Goal: Task Accomplishment & Management: Use online tool/utility

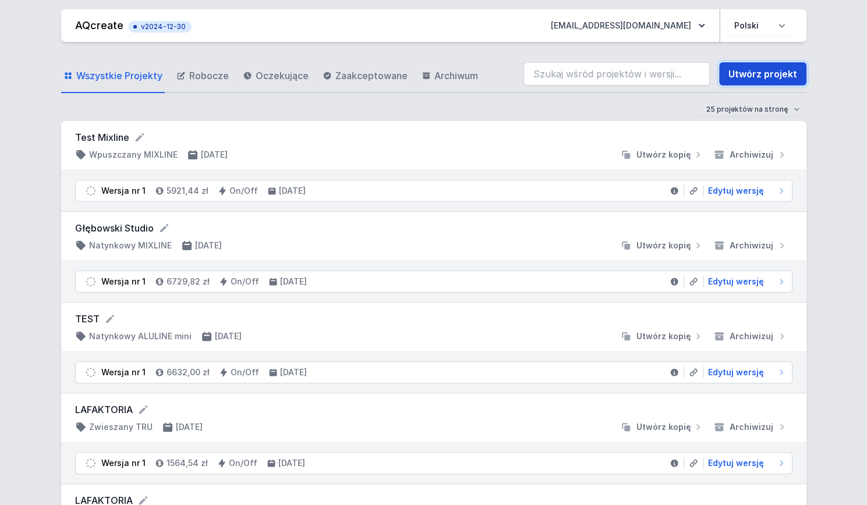
click at [740, 73] on link "Utwórz projekt" at bounding box center [762, 73] width 87 height 23
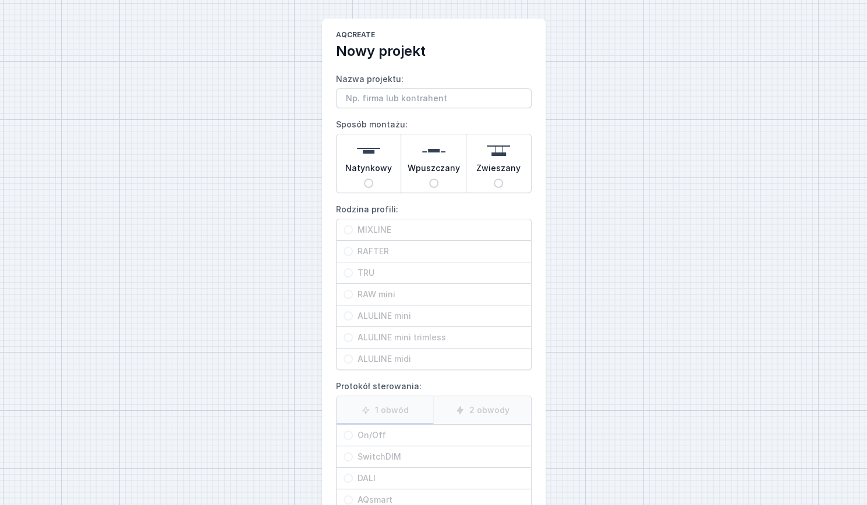
click at [497, 182] on input "Zwieszany" at bounding box center [498, 183] width 9 height 9
radio input "true"
click at [347, 247] on input "RAFTER" at bounding box center [347, 251] width 9 height 9
radio input "true"
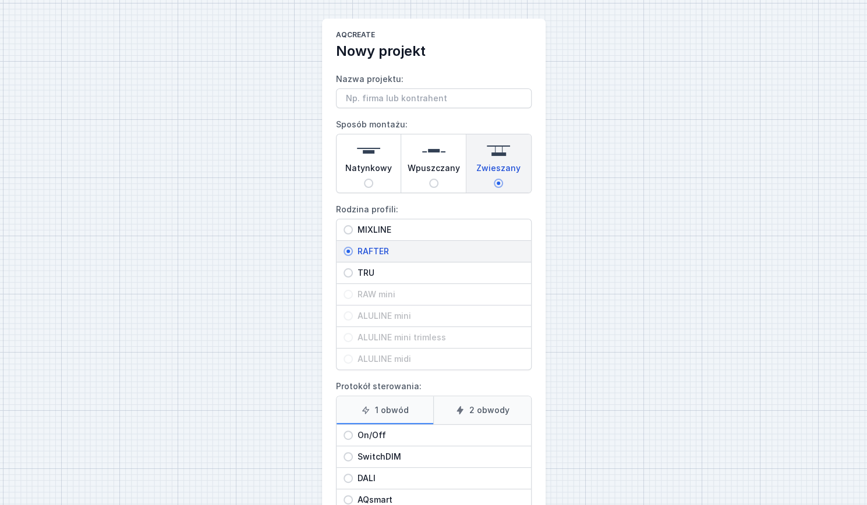
scroll to position [75, 0]
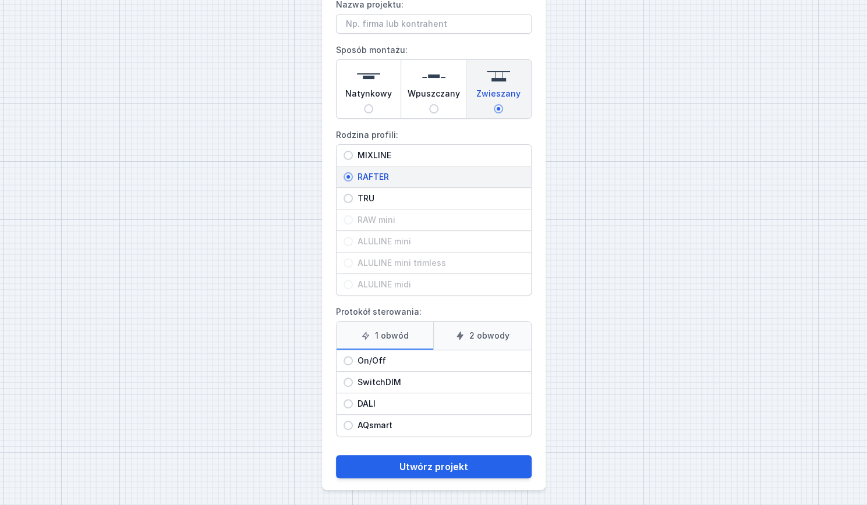
click at [346, 358] on input "On/Off" at bounding box center [347, 360] width 9 height 9
radio input "true"
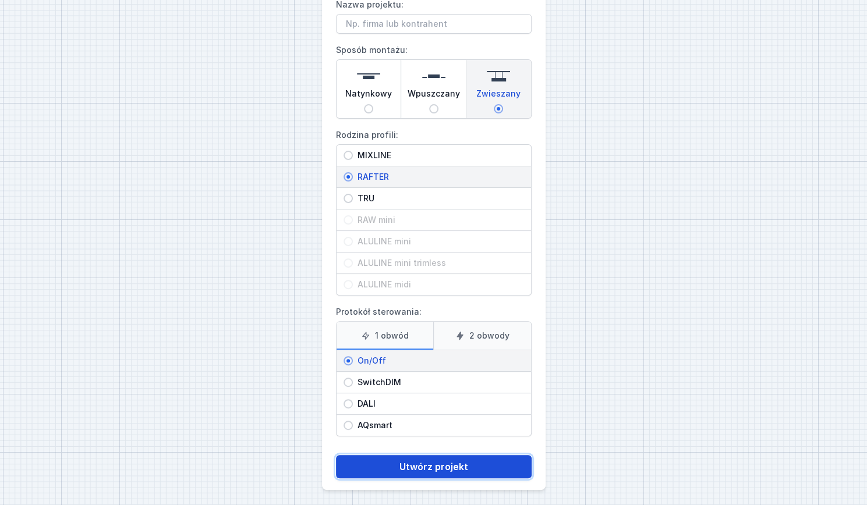
click at [366, 466] on button "Utwórz projekt" at bounding box center [434, 466] width 196 height 23
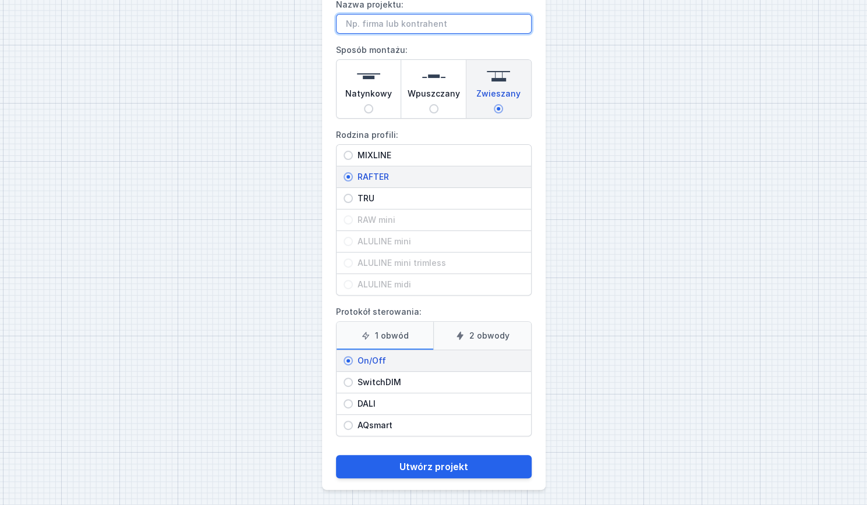
click at [370, 26] on input "Nazwa projektu:" at bounding box center [434, 24] width 196 height 20
type input "Dąbrowski_1"
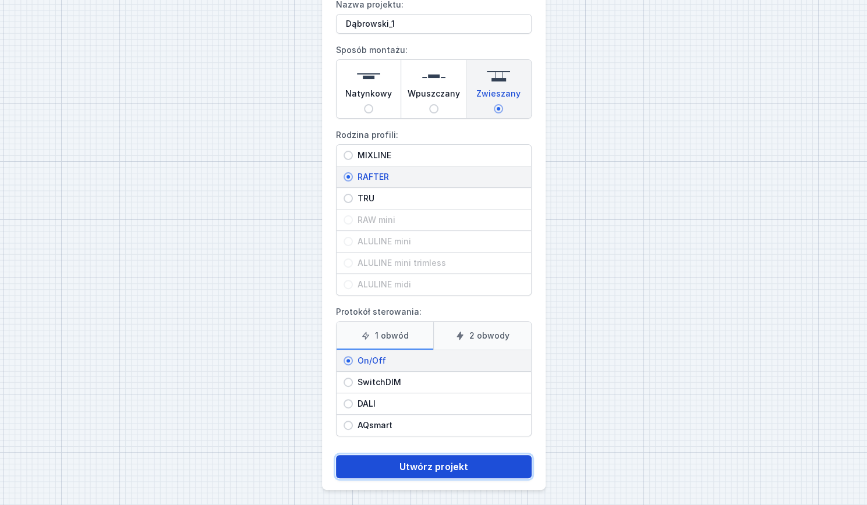
click at [393, 466] on button "Utwórz projekt" at bounding box center [434, 466] width 196 height 23
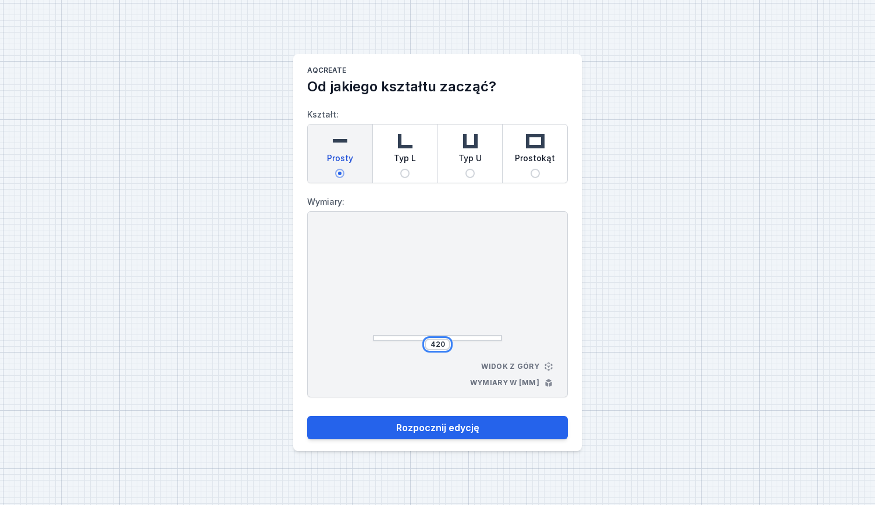
click at [442, 343] on input "420" at bounding box center [437, 344] width 19 height 9
drag, startPoint x: 442, startPoint y: 343, endPoint x: 412, endPoint y: 342, distance: 30.9
click at [412, 342] on div "420" at bounding box center [437, 345] width 129 height 12
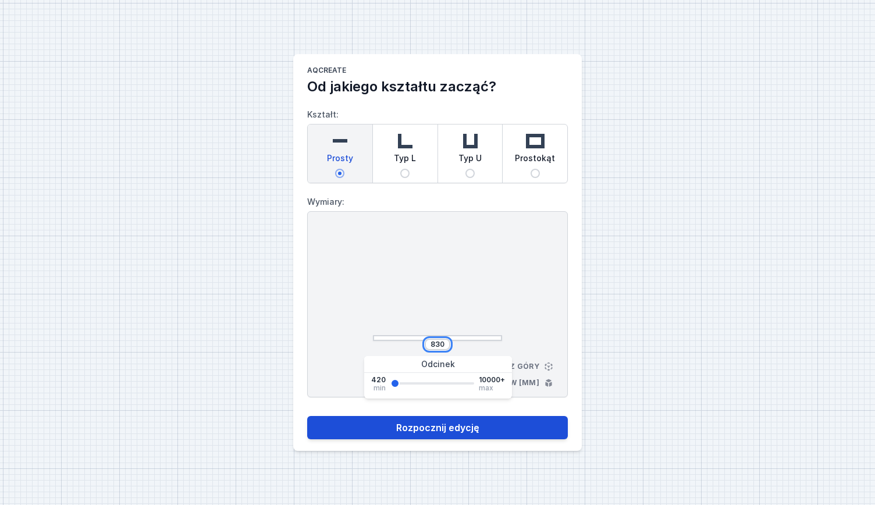
type input "830"
click at [406, 429] on button "Rozpocznij edycję" at bounding box center [437, 427] width 261 height 23
select select "M"
select select "3000"
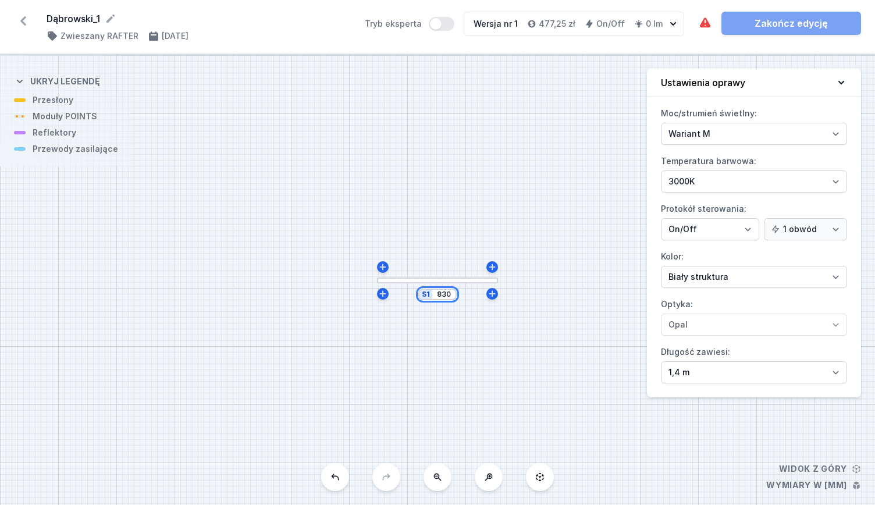
click at [449, 297] on input "830" at bounding box center [444, 294] width 19 height 9
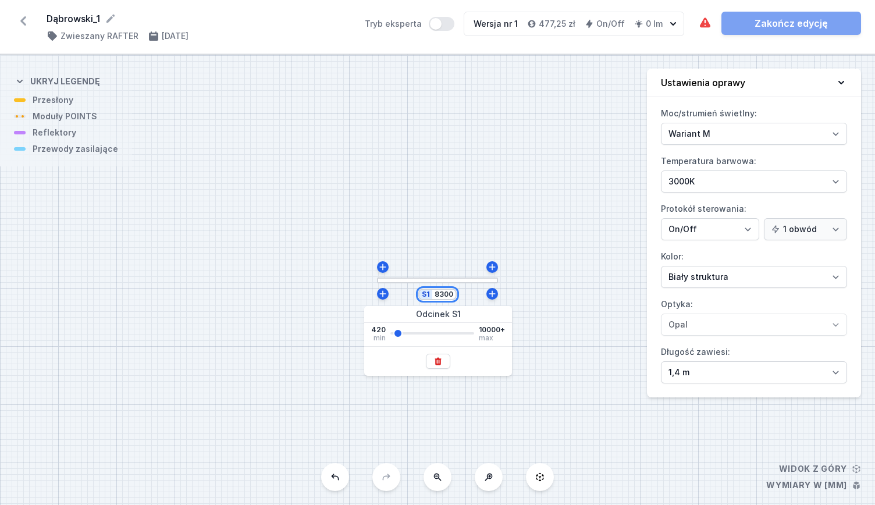
type input "8300"
click at [338, 358] on div "S1 8300" at bounding box center [437, 280] width 875 height 451
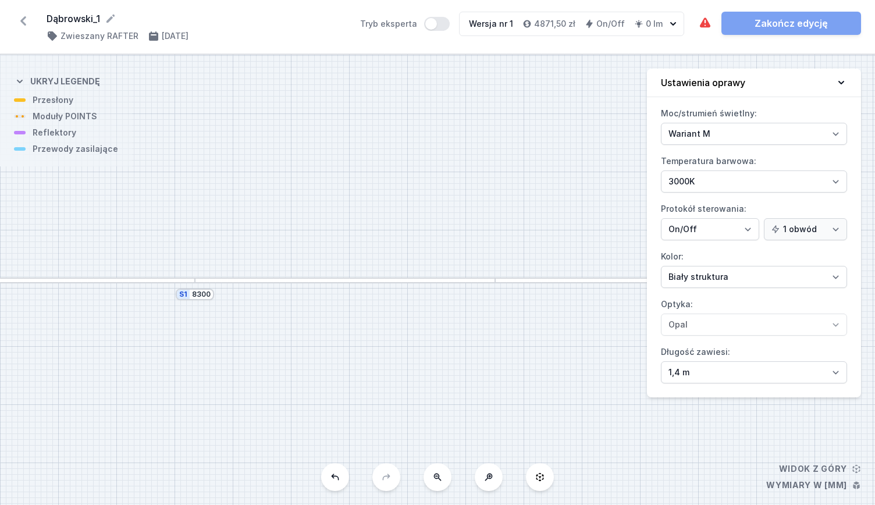
click at [442, 476] on button at bounding box center [438, 477] width 28 height 28
click at [442, 476] on div "S1 8300" at bounding box center [437, 280] width 875 height 451
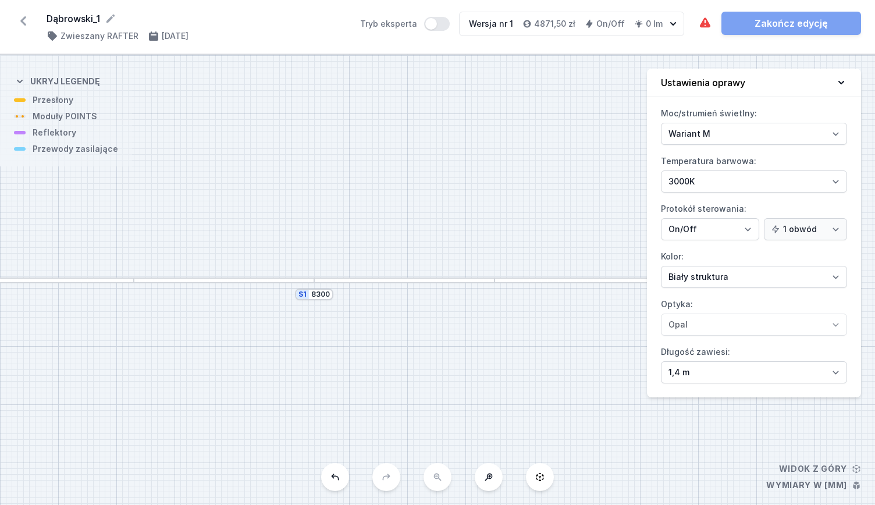
click at [442, 476] on div "S1 8300" at bounding box center [437, 280] width 875 height 451
drag, startPoint x: 458, startPoint y: 347, endPoint x: 397, endPoint y: 329, distance: 63.2
click at [397, 329] on div "S1 8300" at bounding box center [437, 280] width 875 height 451
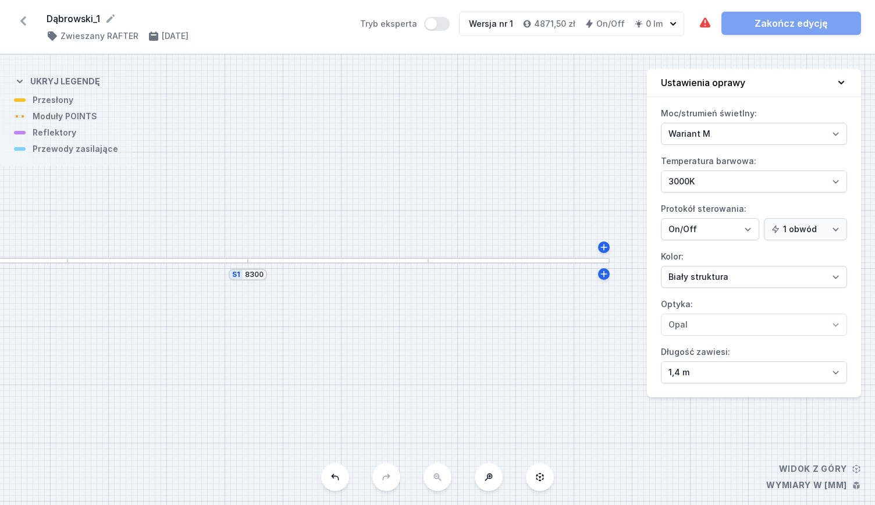
click at [539, 263] on div at bounding box center [519, 261] width 182 height 6
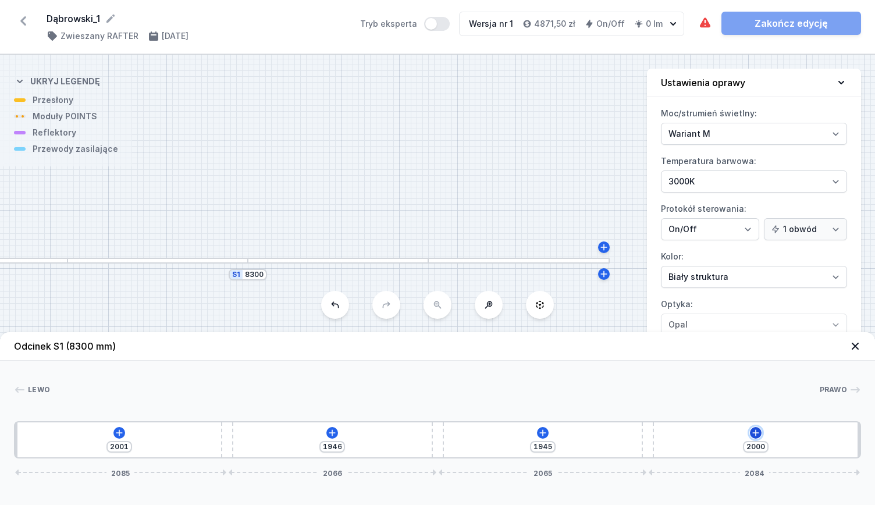
click at [757, 434] on icon at bounding box center [755, 432] width 9 height 9
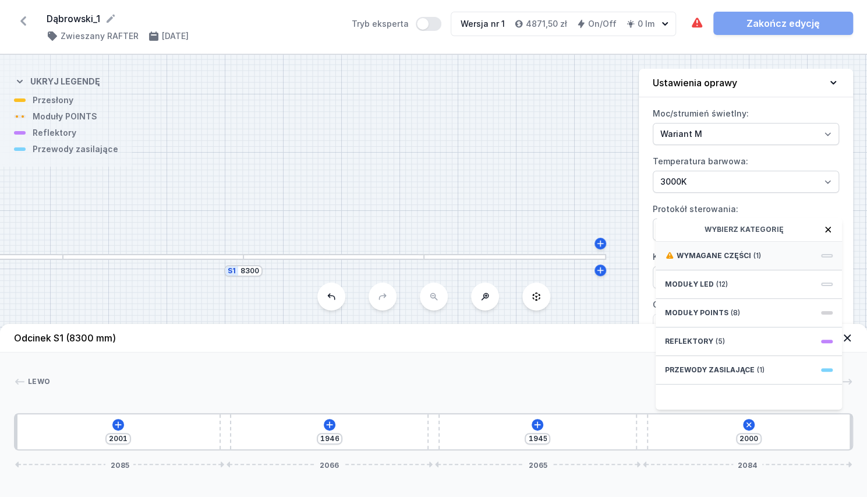
click at [697, 260] on span "Wymagane części" at bounding box center [713, 255] width 75 height 9
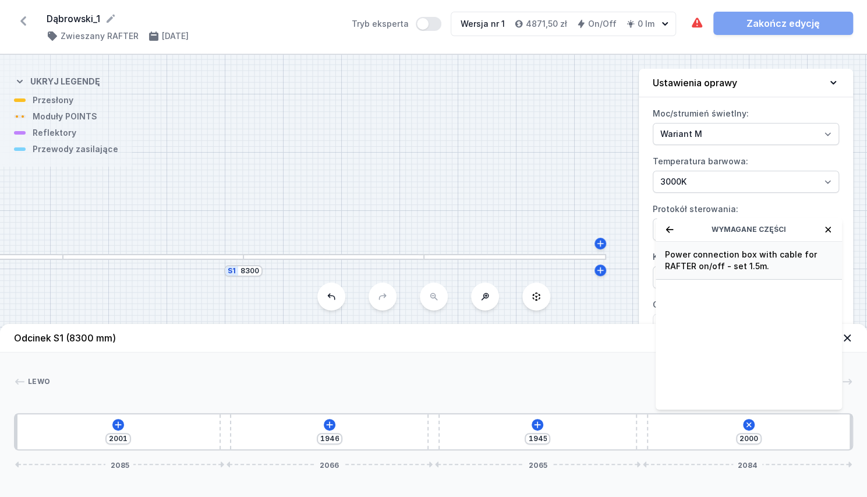
click at [697, 267] on span "Power connection box with cable for RAFTER on/off - set 1.5m." at bounding box center [749, 260] width 168 height 23
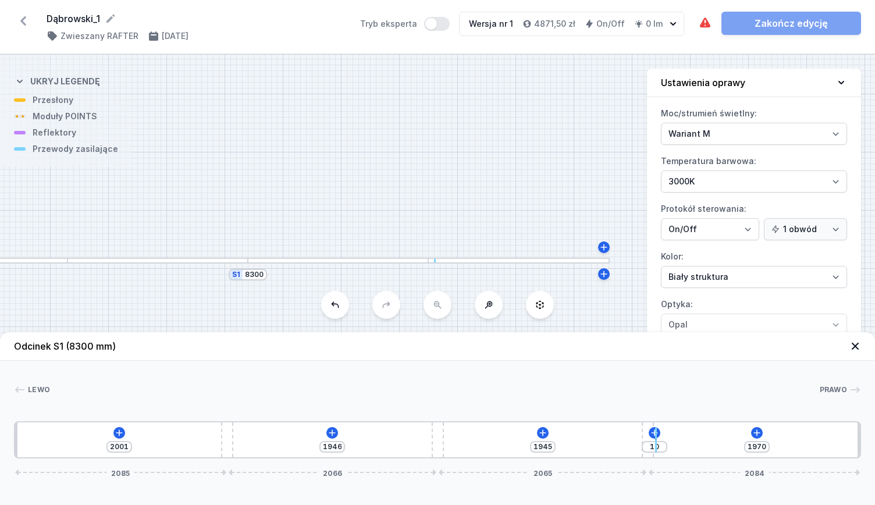
type input "1802"
type input "178"
type input "1745"
type input "235"
type input "1734"
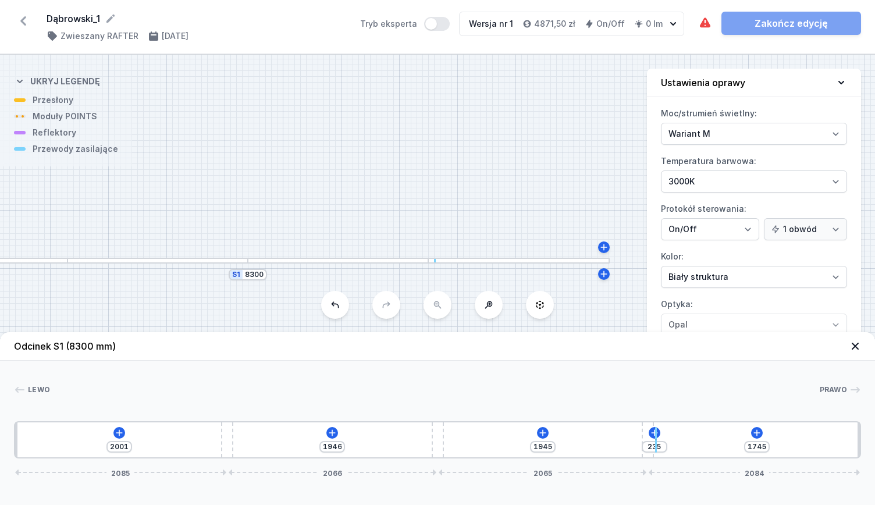
type input "246"
type input "1723"
type input "257"
type input "1705"
type input "275"
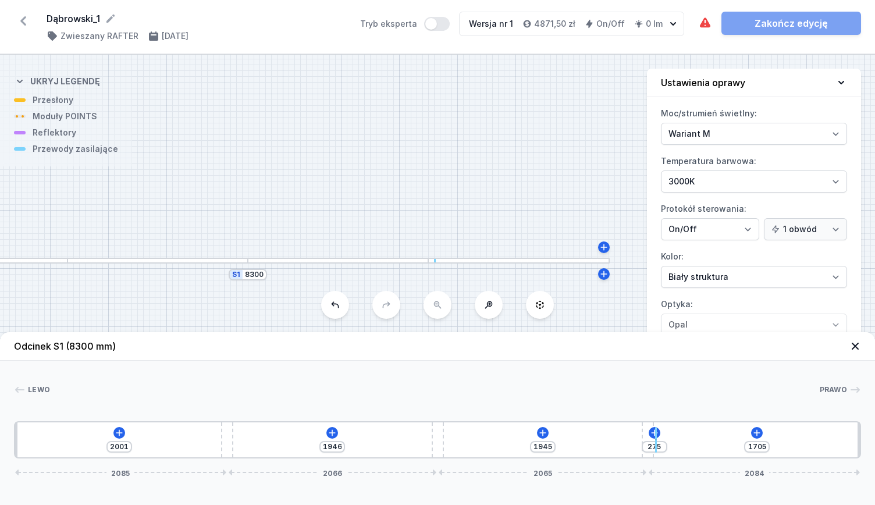
type input "1688"
type input "292"
type input "1677"
type input "303"
type input "1666"
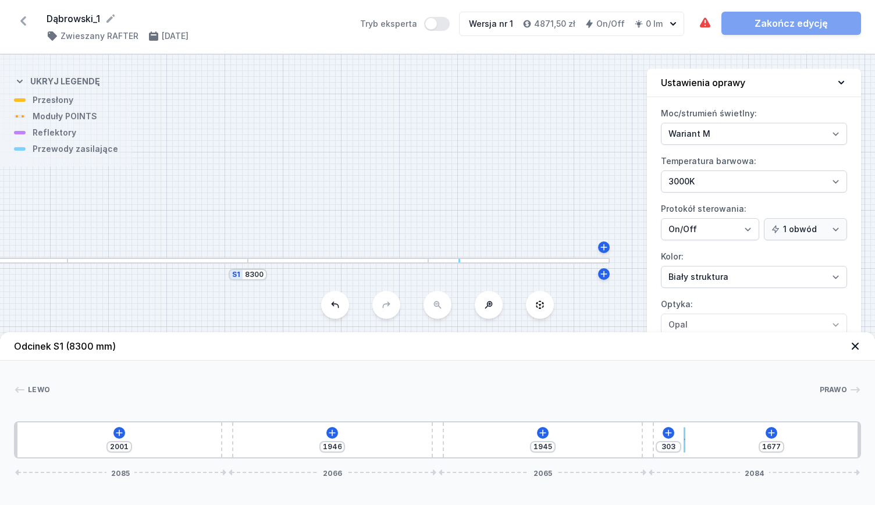
type input "314"
type input "1649"
type input "331"
type input "1626"
type input "354"
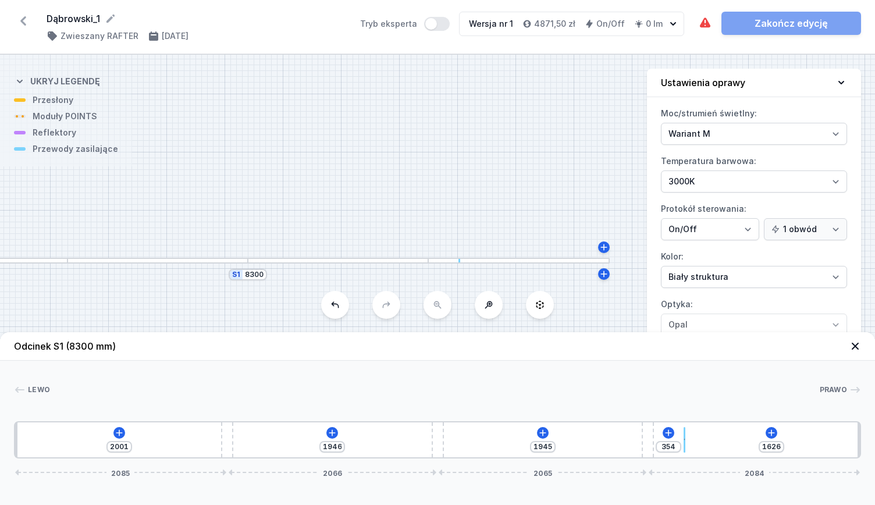
type input "1575"
type input "405"
type input "1518"
type input "462"
type input "1433"
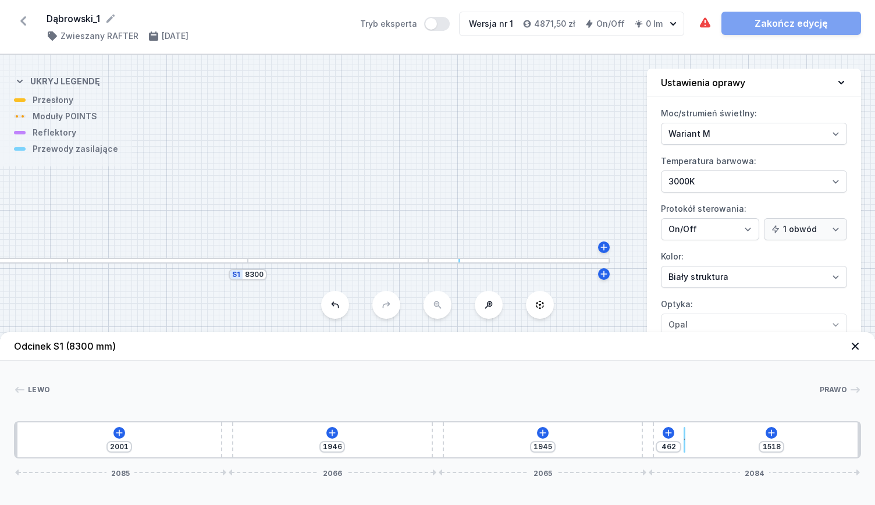
type input "547"
type input "1331"
type input "649"
type input "1121"
type input "859"
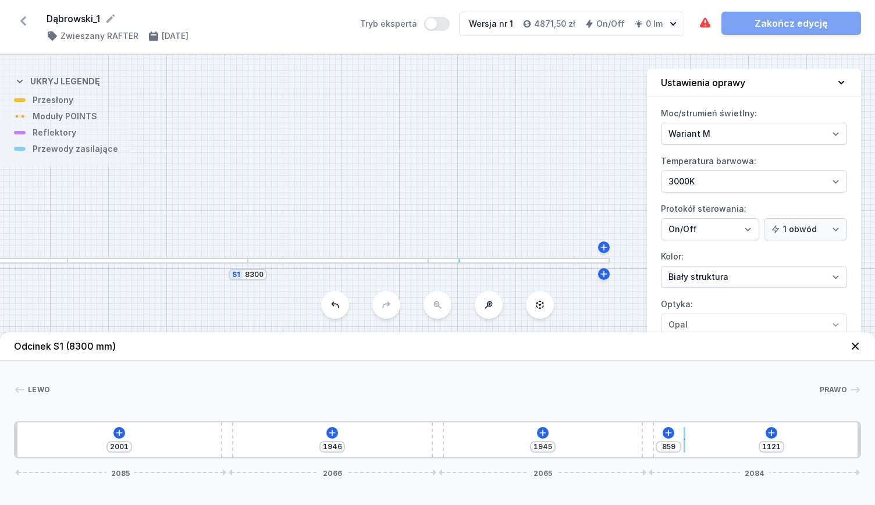
type input "1087"
type input "893"
type input "1070"
type input "910"
type input "1064"
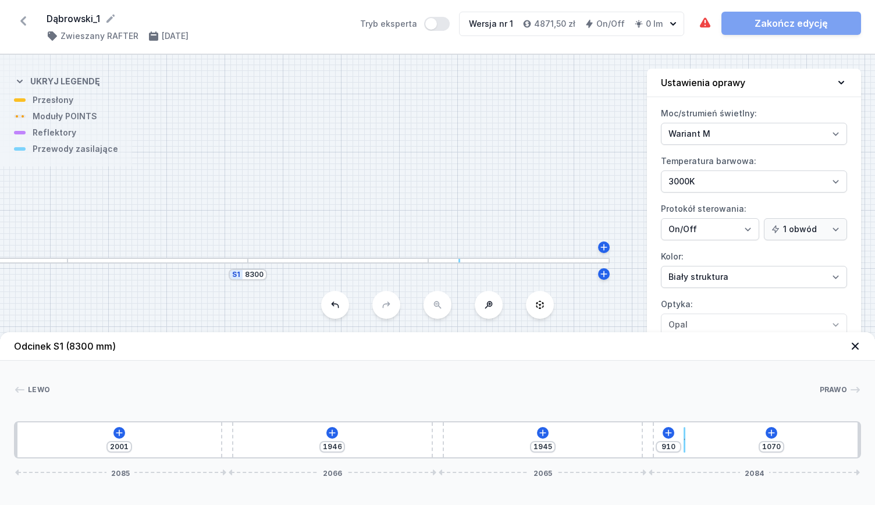
type input "916"
type input "1059"
type input "921"
type input "945"
type input "1035"
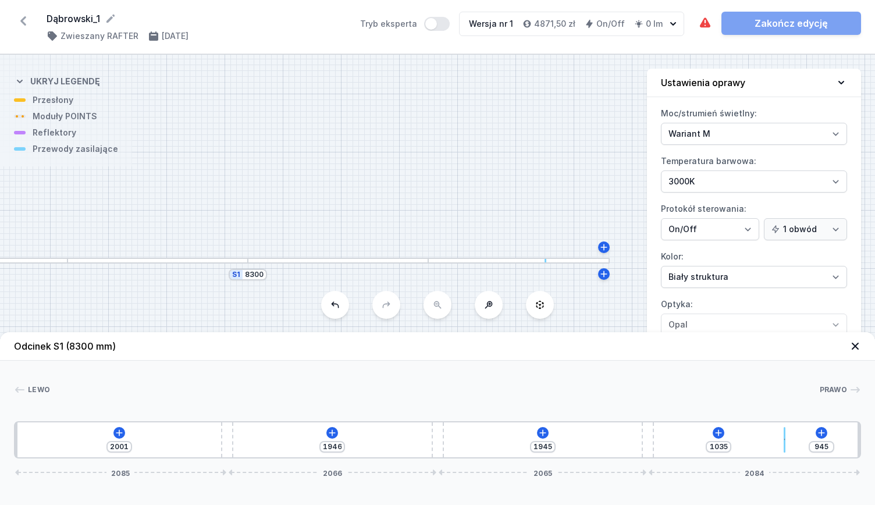
type input "707"
type input "1273"
type input "628"
type input "1352"
type input "554"
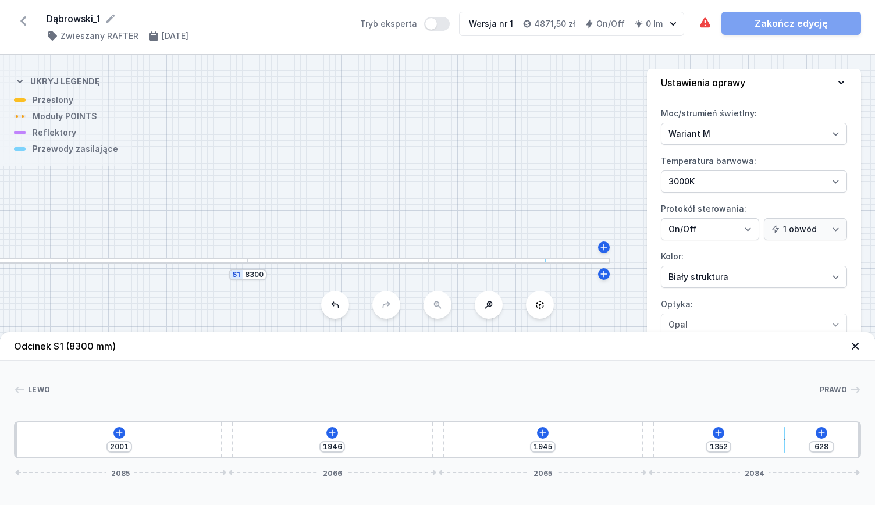
type input "1426"
type input "480"
type input "1500"
type input "429"
type input "1551"
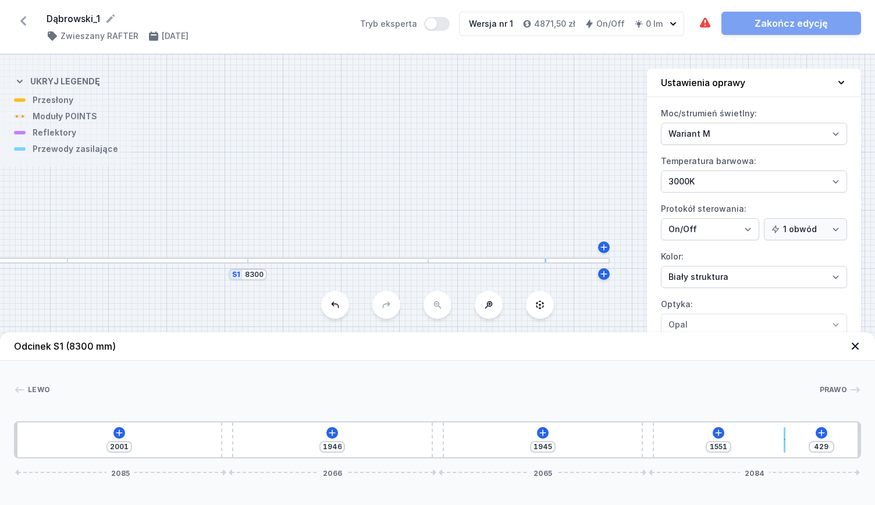
type input "350"
type input "1630"
type input "304"
type input "1676"
type input "236"
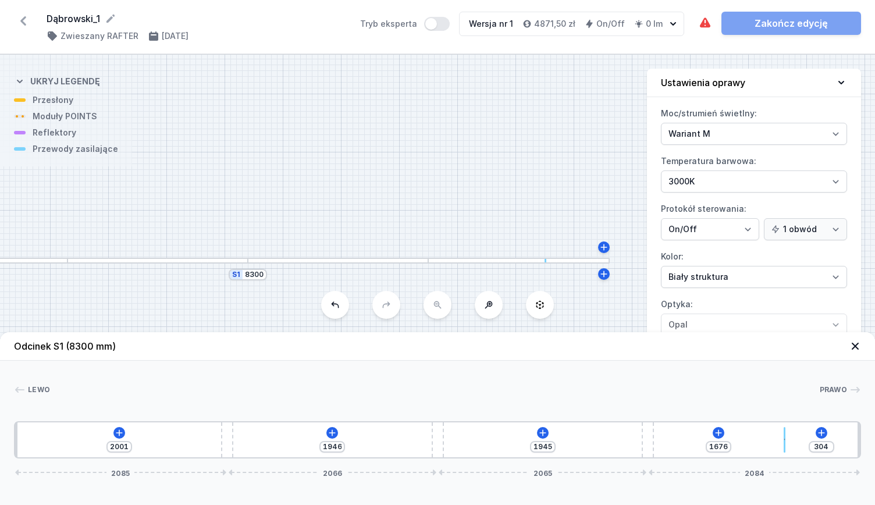
type input "1744"
type input "196"
type input "1784"
type input "145"
type input "1835"
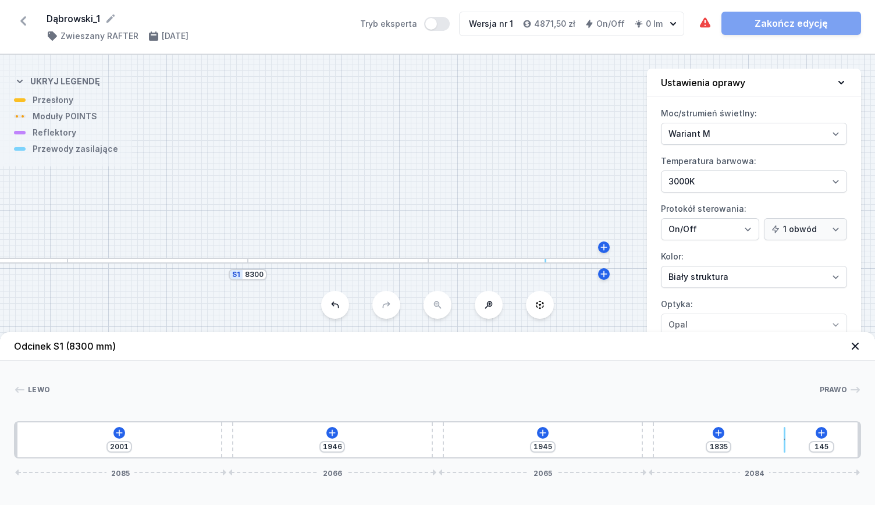
type input "111"
type input "1869"
type input "83"
type input "1897"
type input "10"
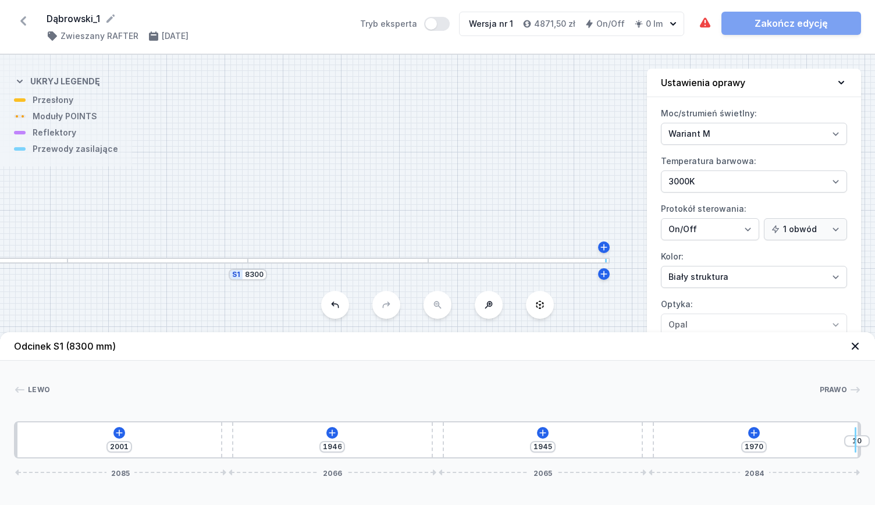
drag, startPoint x: 655, startPoint y: 441, endPoint x: 877, endPoint y: 442, distance: 221.2
click at [866, 442] on html "Dąbrowski_1 ( 11501 /v 1 ) Zwieszany RAFTER [DATE] Tryb eksperta Wersja nr 1 48…" at bounding box center [437, 252] width 875 height 505
click at [751, 428] on button at bounding box center [755, 433] width 12 height 12
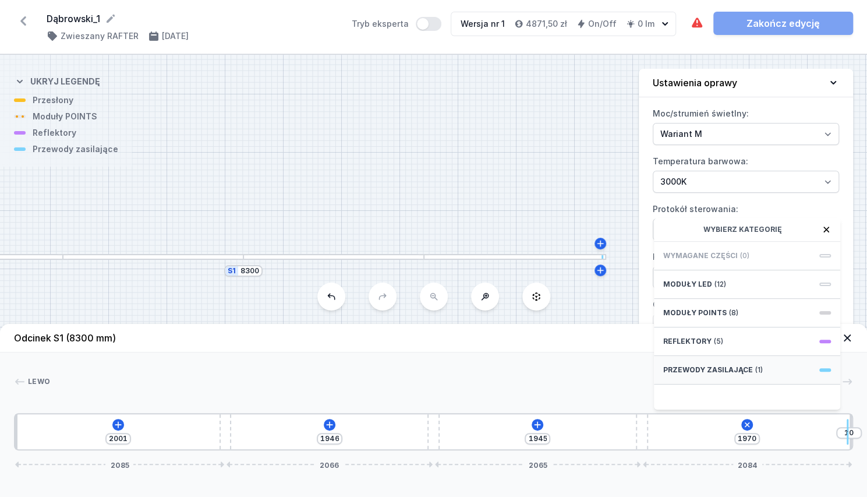
click at [737, 374] on span "Przewody zasilające" at bounding box center [708, 369] width 90 height 9
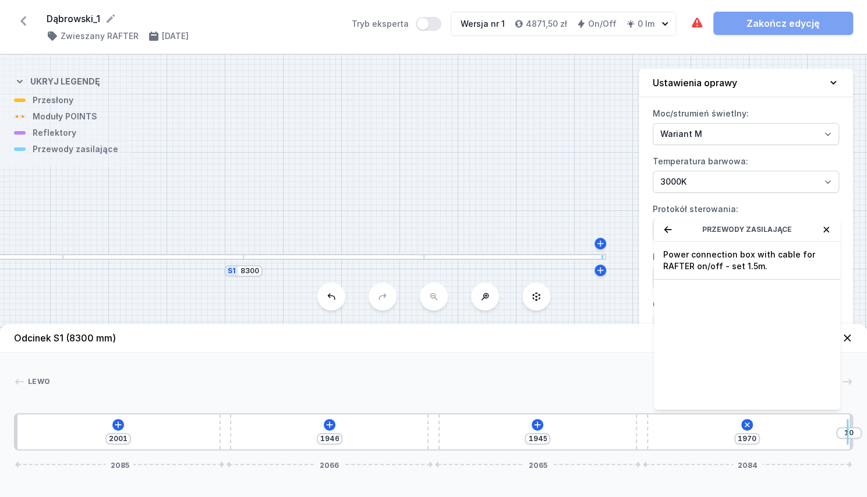
click at [665, 232] on icon at bounding box center [668, 229] width 8 height 6
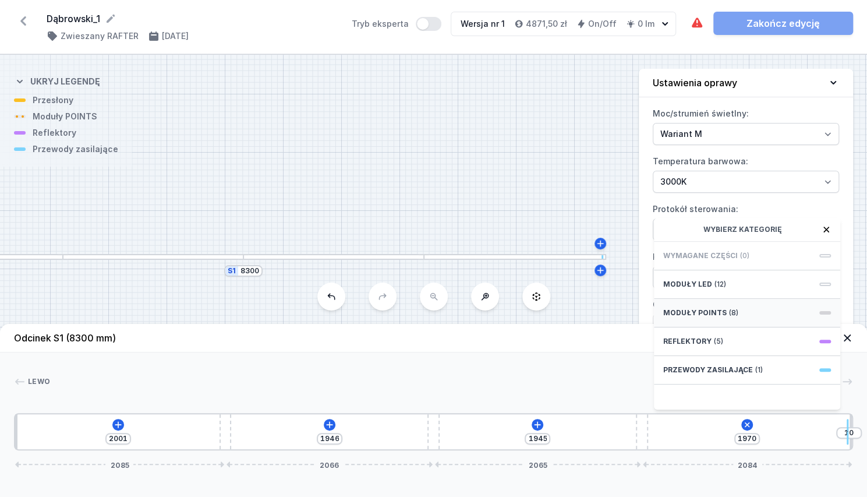
click at [718, 317] on span "Moduły POINTS" at bounding box center [694, 312] width 63 height 9
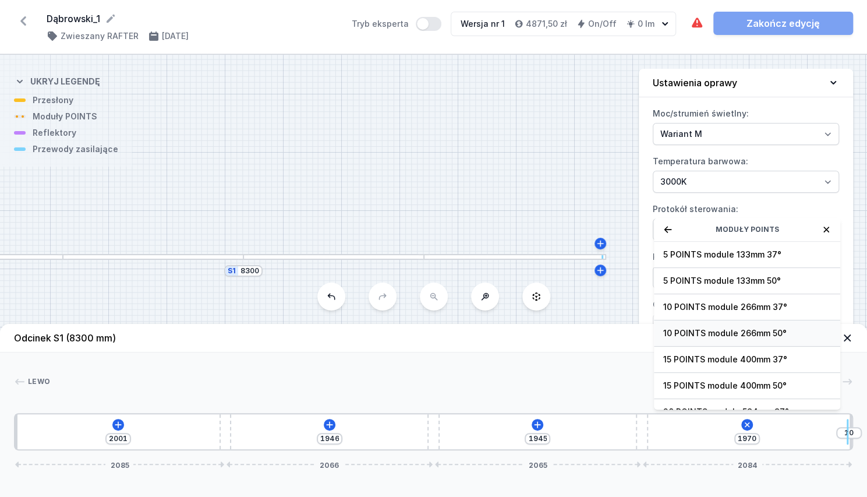
click at [702, 339] on span "10 POINTS module 266mm 50°" at bounding box center [747, 333] width 168 height 12
type input "1704"
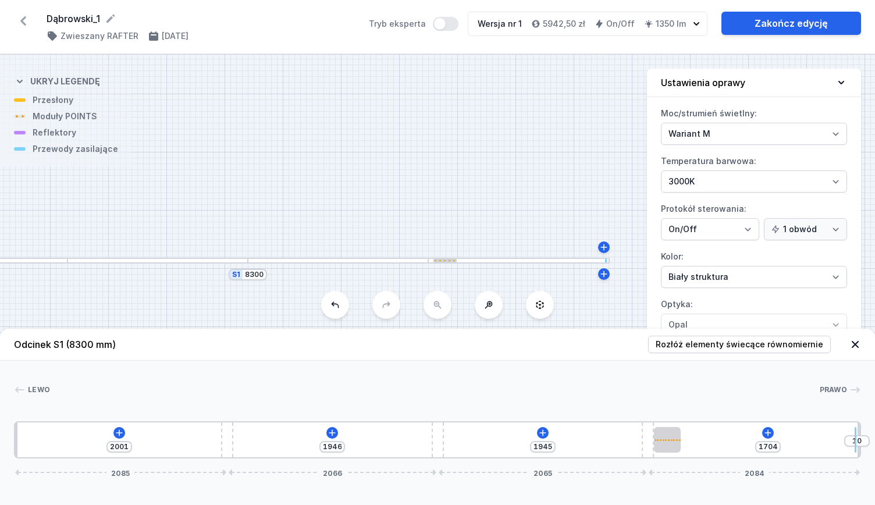
click at [448, 259] on div at bounding box center [445, 260] width 23 height 3
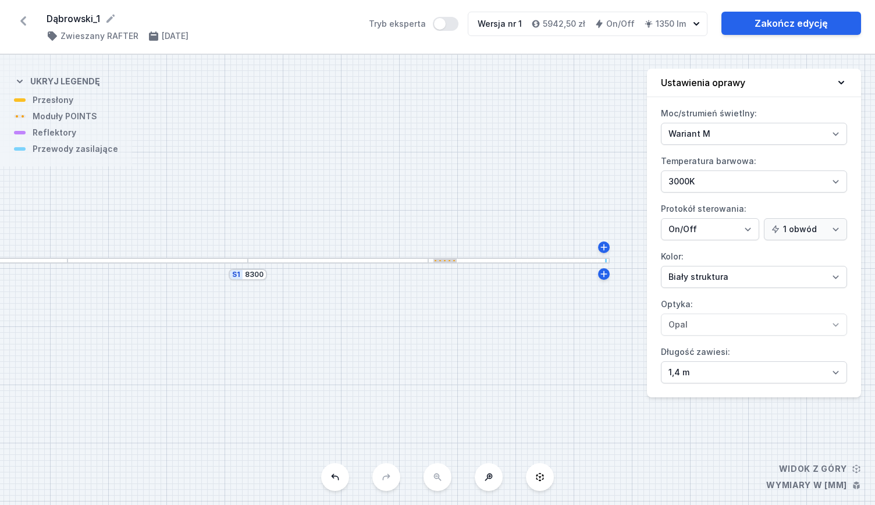
click at [448, 258] on div at bounding box center [519, 261] width 182 height 6
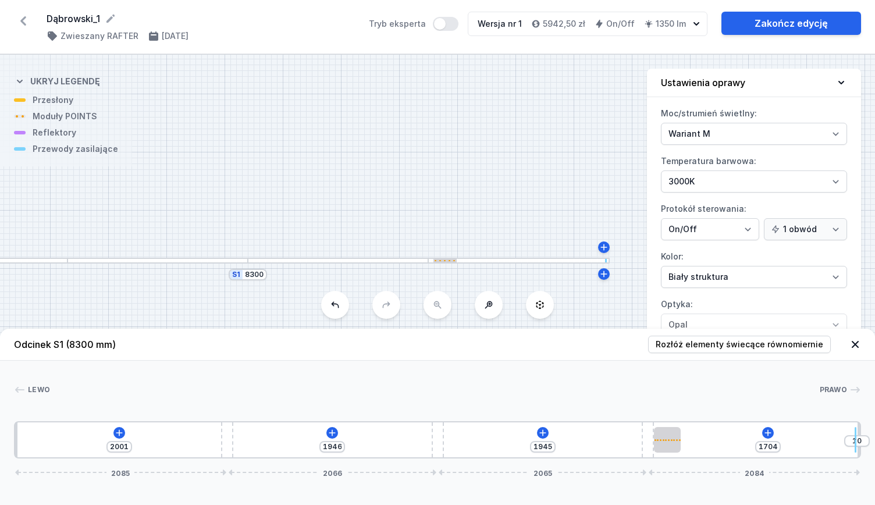
click at [448, 258] on div at bounding box center [519, 261] width 182 height 6
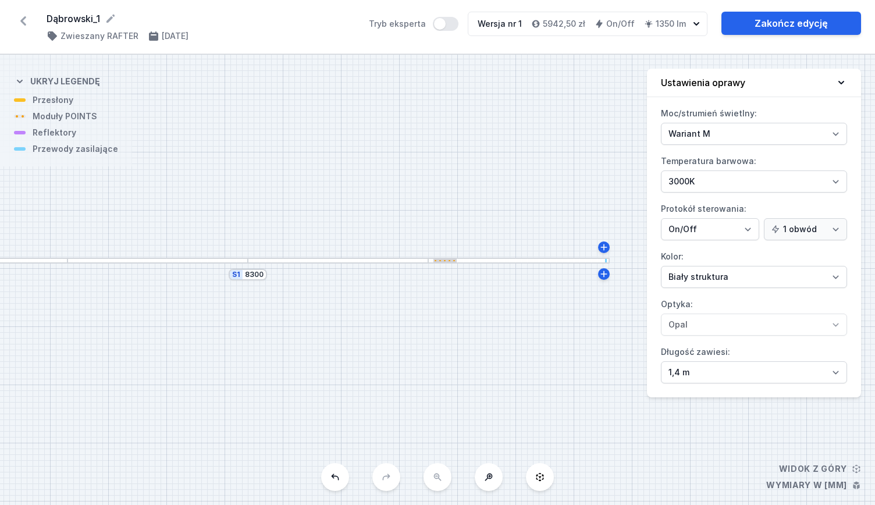
click at [448, 258] on div at bounding box center [519, 261] width 182 height 6
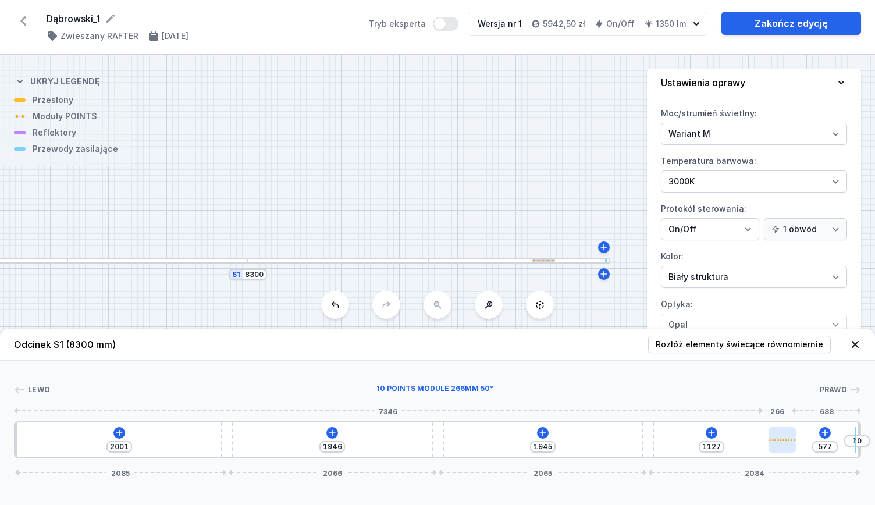
type input "526"
type input "1178"
type input "498"
type input "1206"
type input "447"
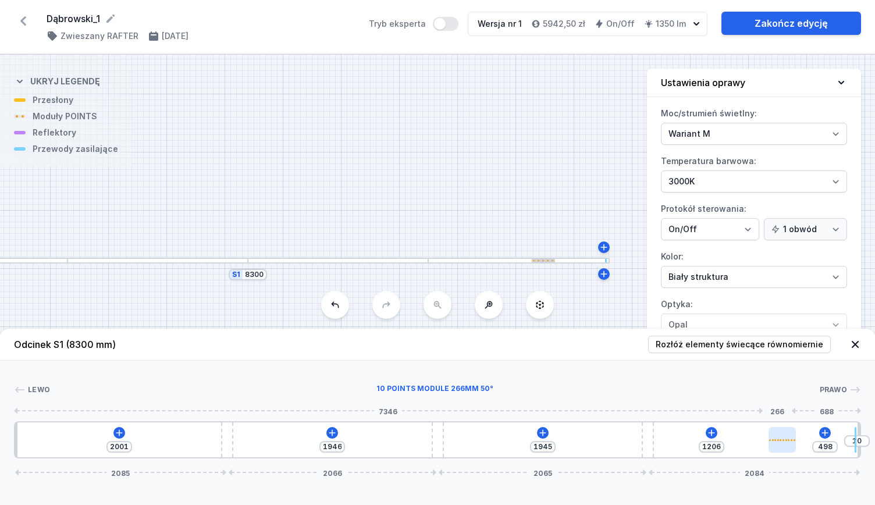
type input "1257"
type input "413"
type input "1291"
type input "367"
type input "1337"
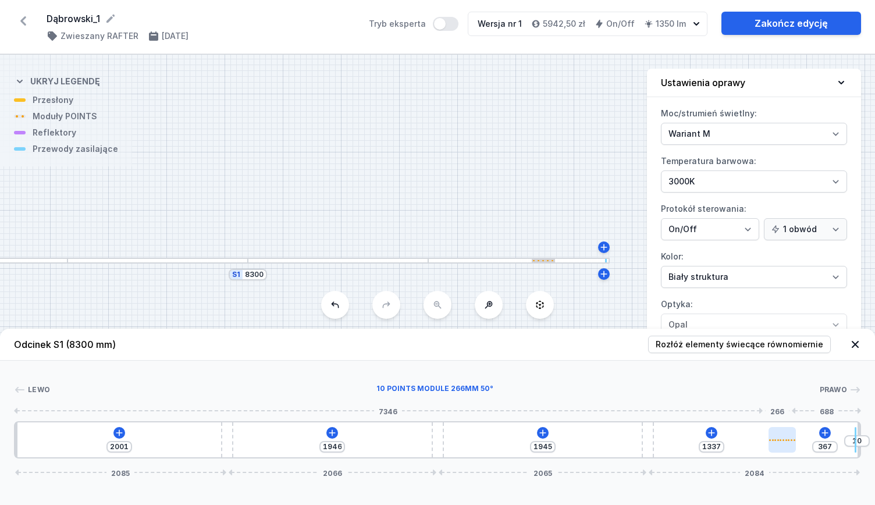
type input "333"
type input "1371"
type input "293"
type input "1411"
type input "271"
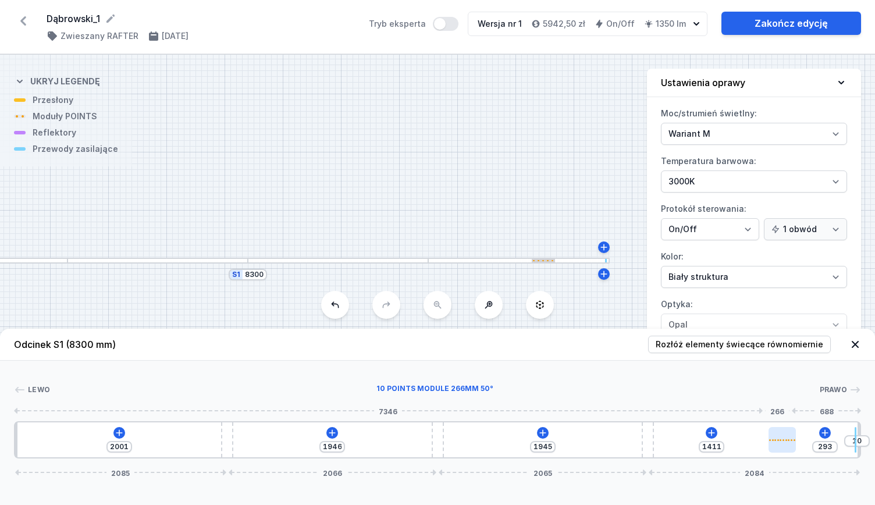
type input "1433"
type input "237"
type input "1467"
type input "203"
type input "1756"
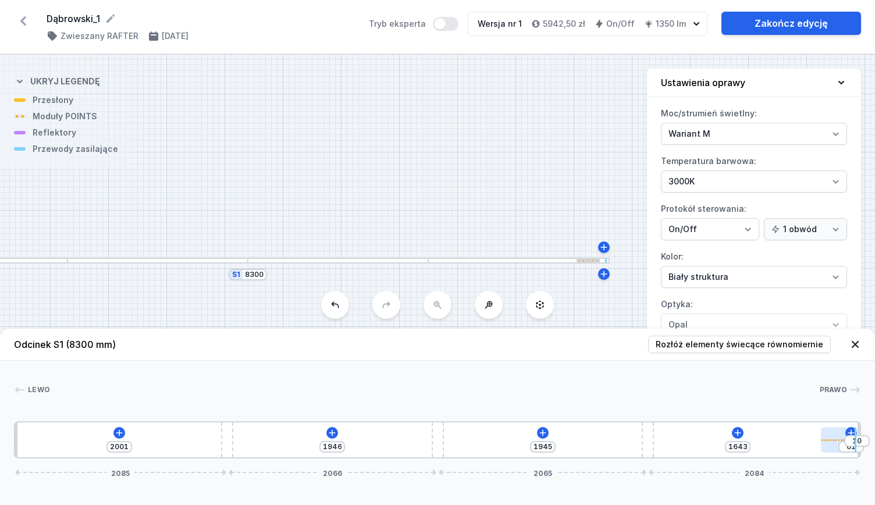
type input "1513"
type input "191"
type input "1496"
type input "208"
type input "1473"
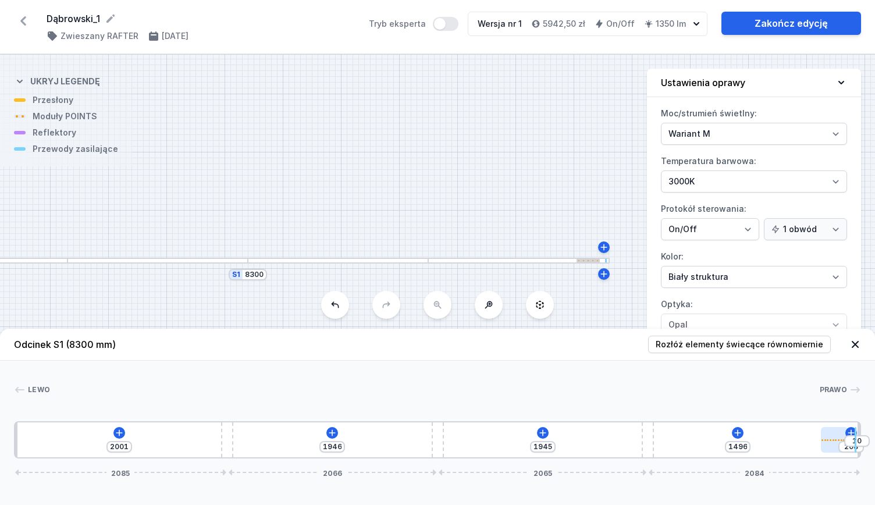
type input "231"
type input "1456"
type input "248"
type input "1428"
type input "276"
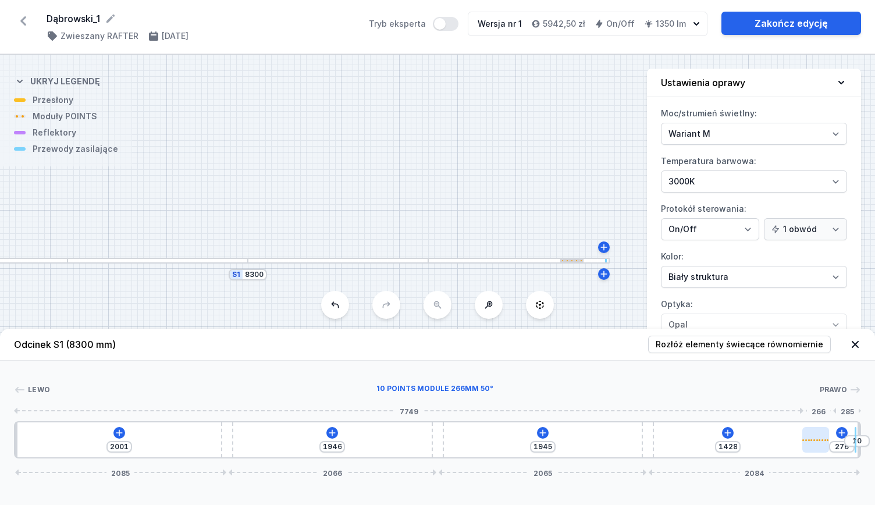
type input "1394"
type input "310"
type input "1377"
type input "327"
type input "1371"
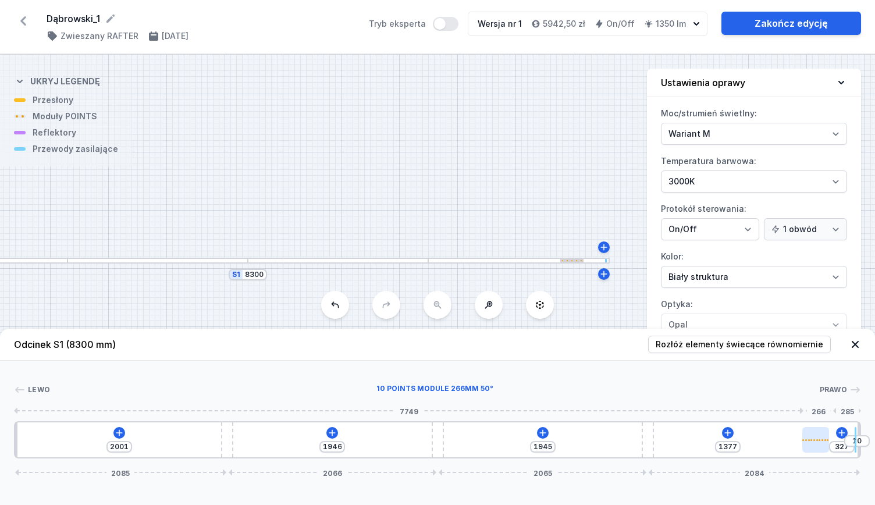
type input "333"
type input "1354"
type input "350"
type input "1348"
type input "356"
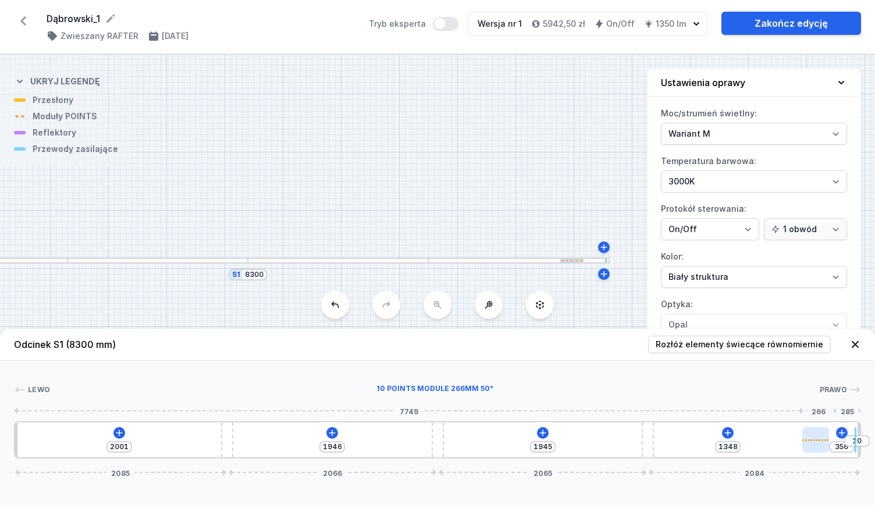
type input "1331"
type input "373"
type input "1320"
type input "384"
type input "1314"
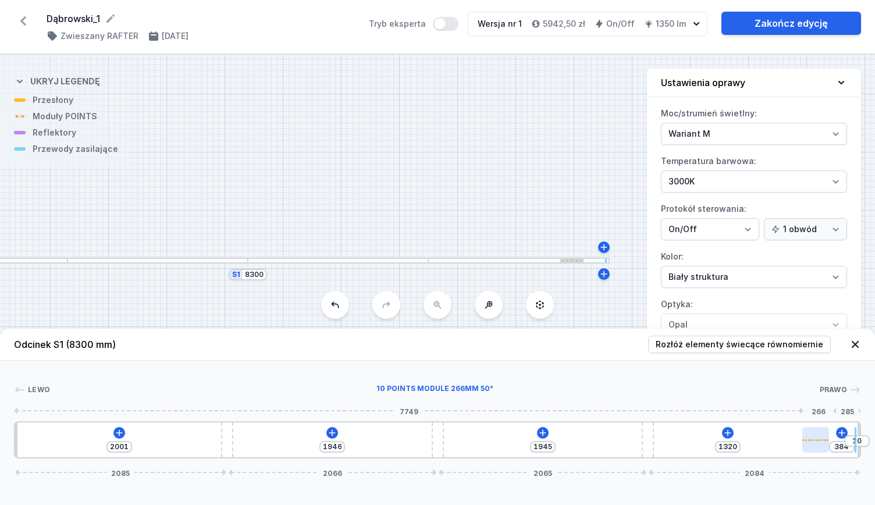
type input "390"
type input "1303"
type input "401"
type input "1297"
type input "407"
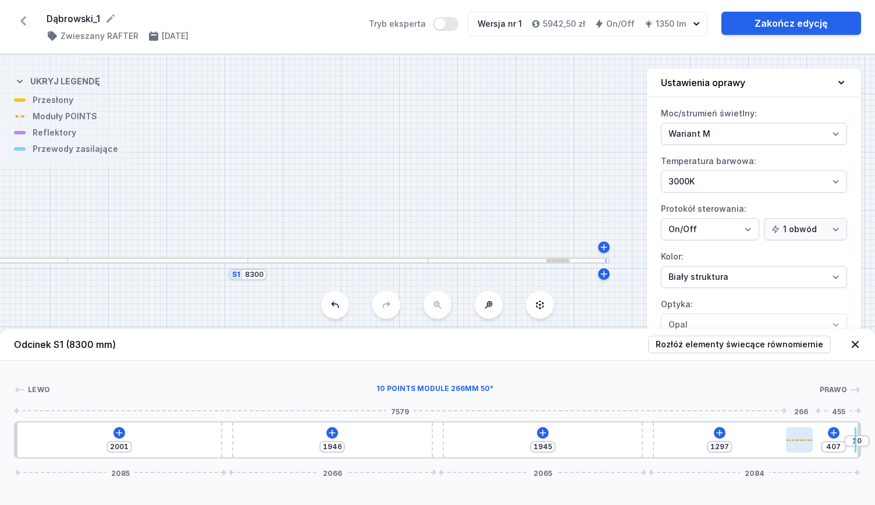
type input "1291"
type input "413"
type input "1297"
type input "407"
type input "1325"
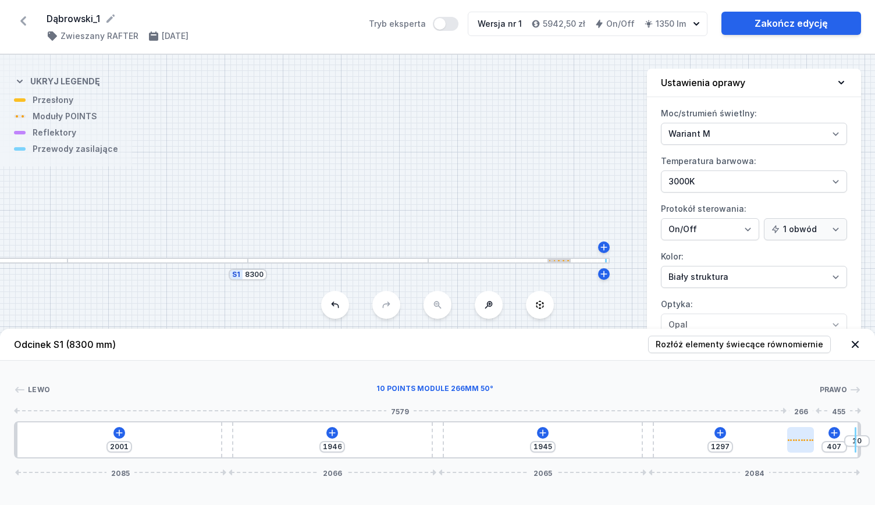
type input "379"
type input "1337"
type input "367"
type input "1348"
type input "356"
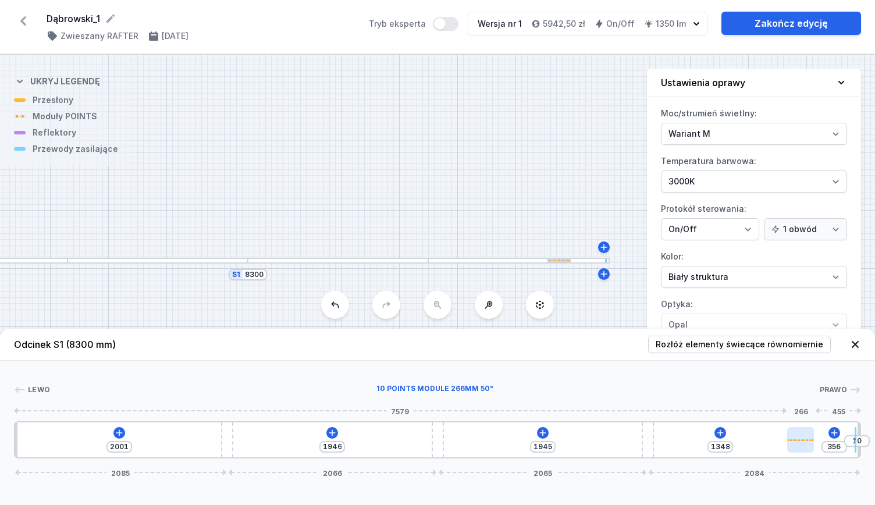
type input "1354"
type input "350"
type input "1359"
type input "345"
type input "1371"
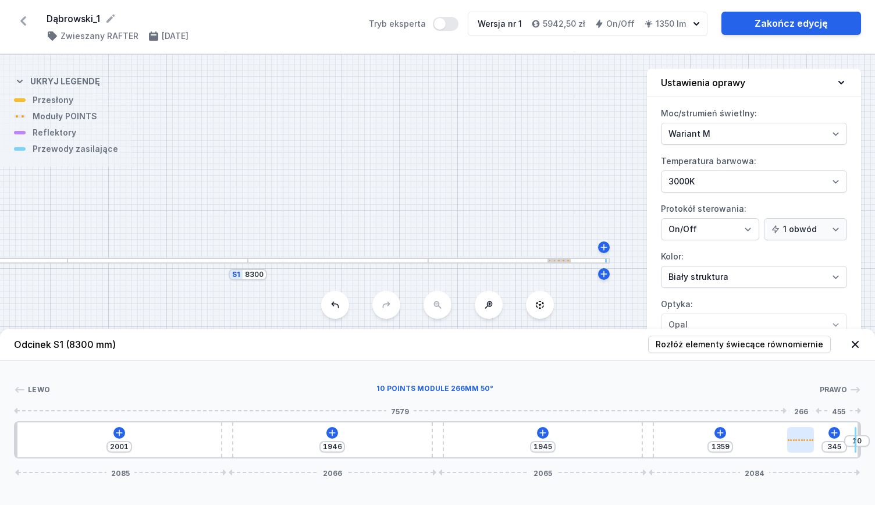
type input "333"
drag, startPoint x: 666, startPoint y: 439, endPoint x: 811, endPoint y: 442, distance: 145.5
click at [721, 432] on icon at bounding box center [723, 432] width 9 height 9
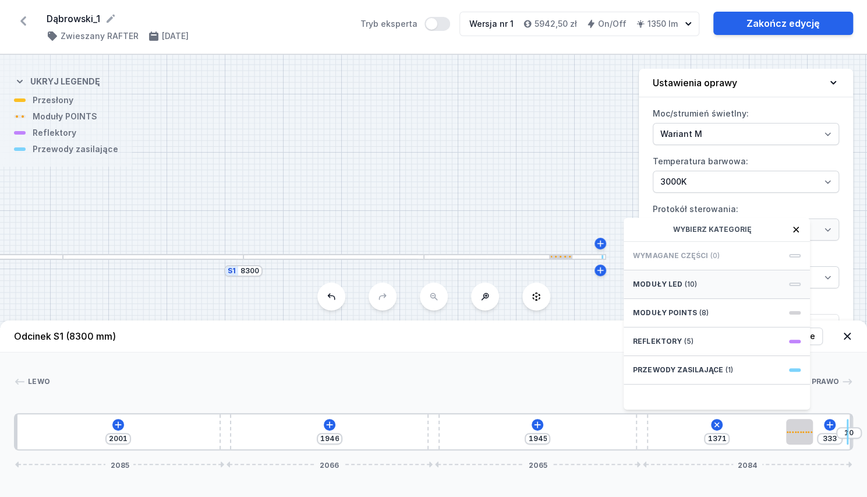
click at [697, 299] on div "Moduły LED (10)" at bounding box center [716, 284] width 186 height 29
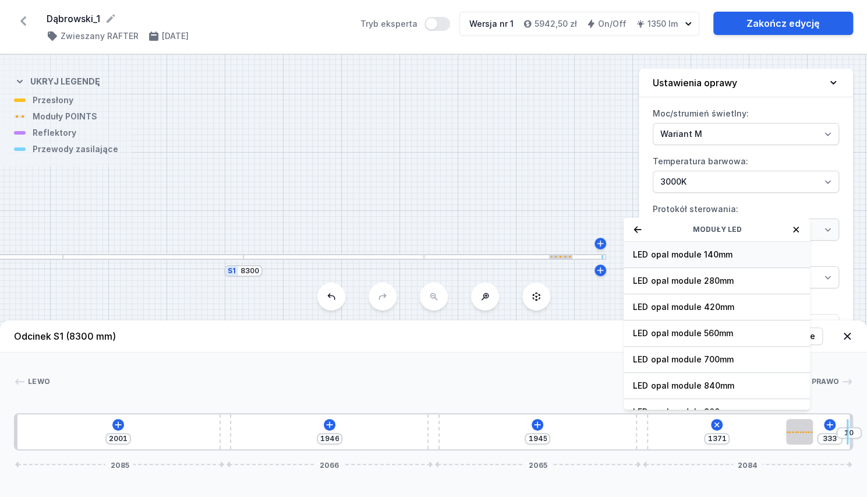
click at [693, 258] on span "LED opal module 140mm" at bounding box center [717, 255] width 168 height 12
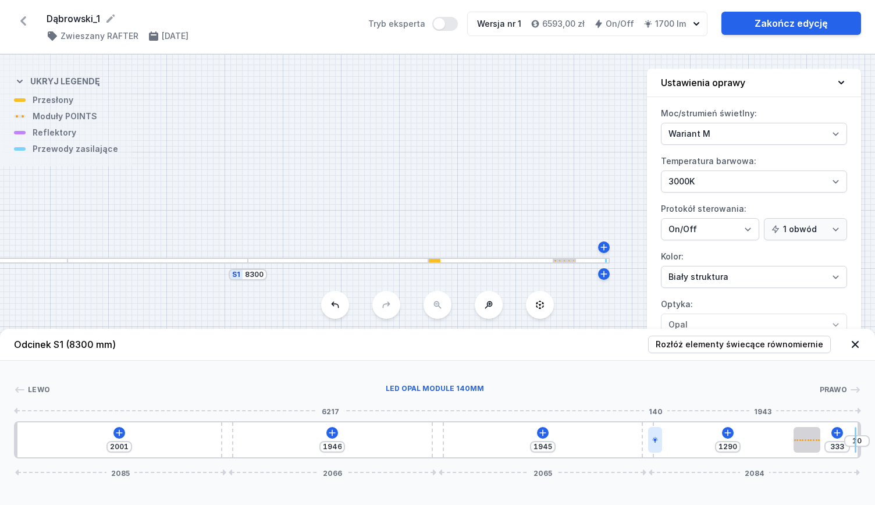
click at [657, 443] on icon at bounding box center [655, 440] width 7 height 7
click at [689, 407] on button at bounding box center [684, 407] width 24 height 15
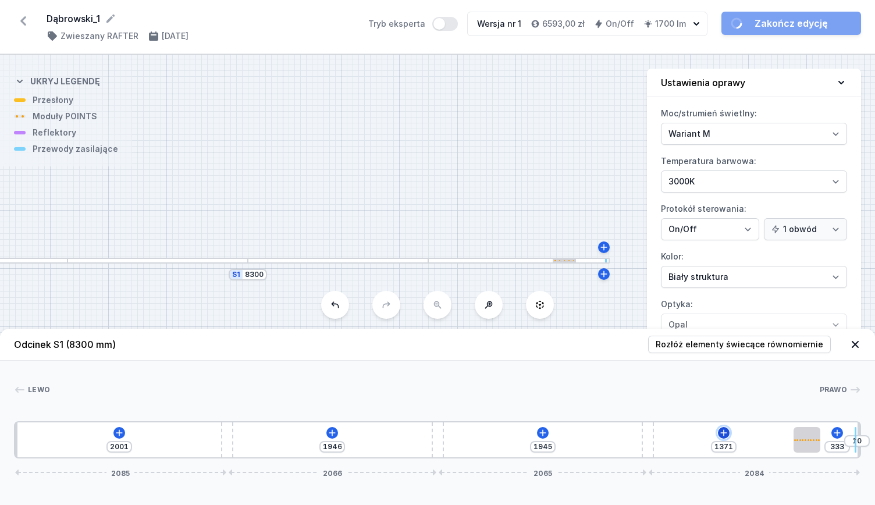
click at [724, 434] on icon at bounding box center [724, 433] width 6 height 6
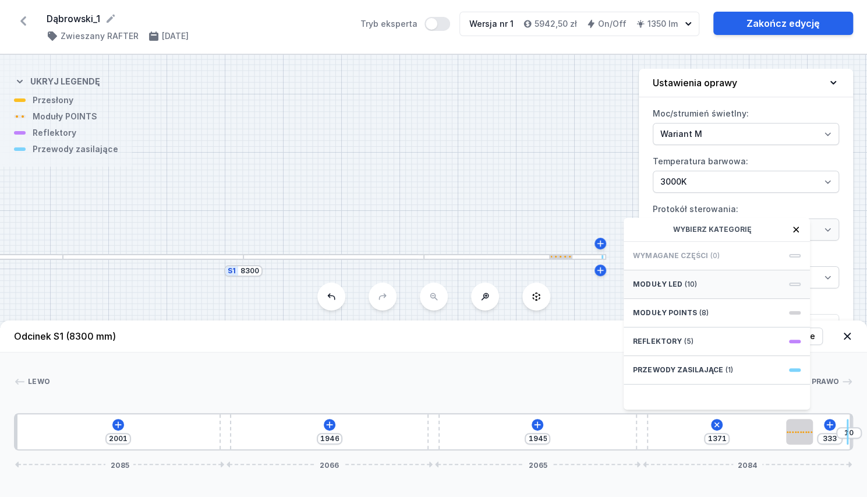
click at [689, 289] on span "(10)" at bounding box center [690, 283] width 12 height 9
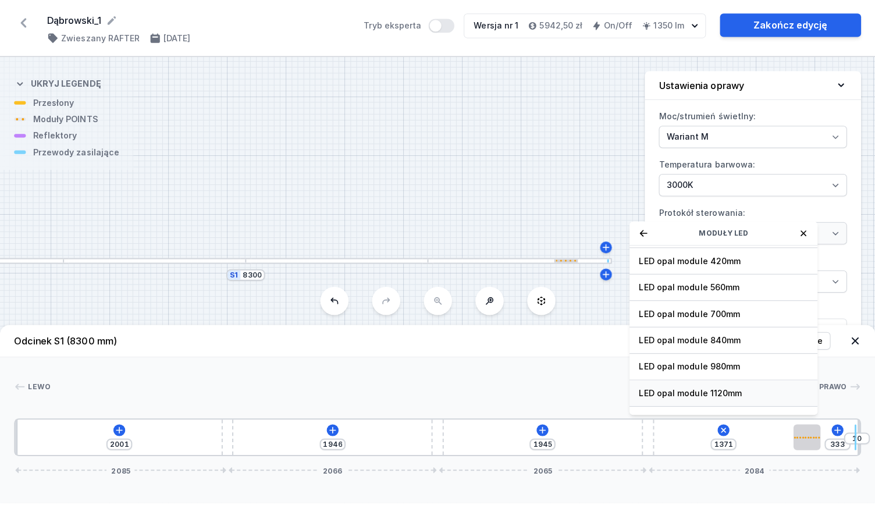
scroll to position [49, 0]
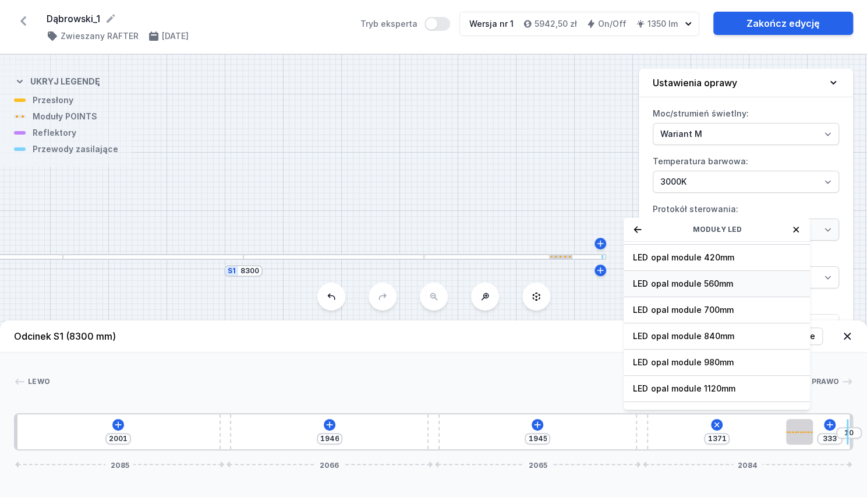
click at [675, 289] on span "LED opal module 560mm" at bounding box center [717, 284] width 168 height 12
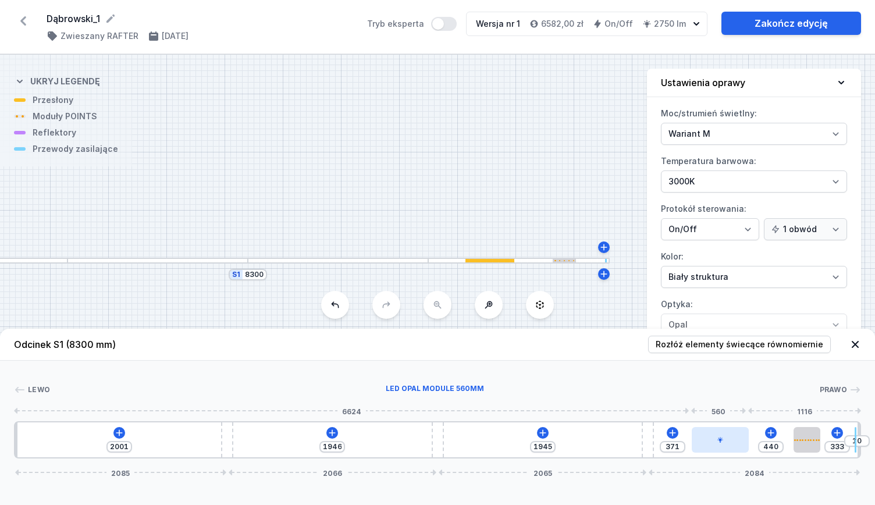
type input "418"
type input "393"
type input "401"
type input "410"
type input "384"
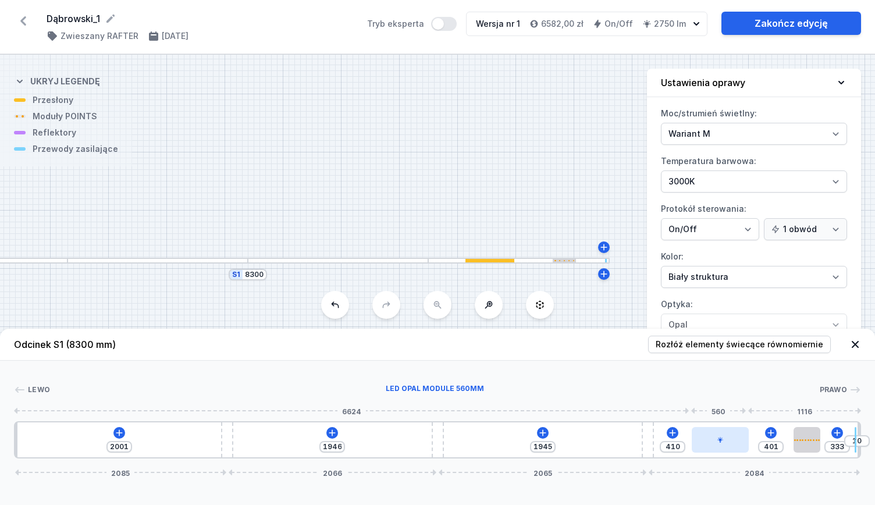
type input "427"
type input "372"
type input "439"
type input "361"
type input "450"
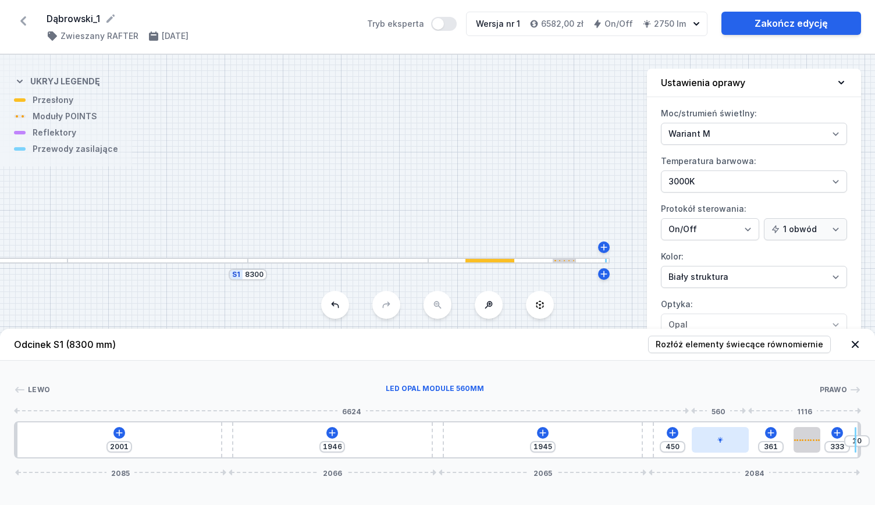
type input "344"
type input "467"
type input "338"
type input "473"
type input "327"
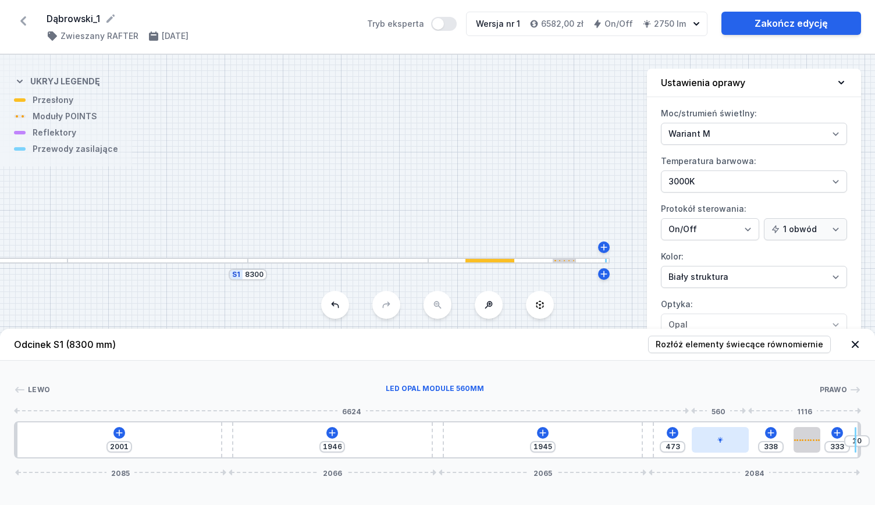
type input "484"
type input "316"
type input "495"
type input "304"
type input "507"
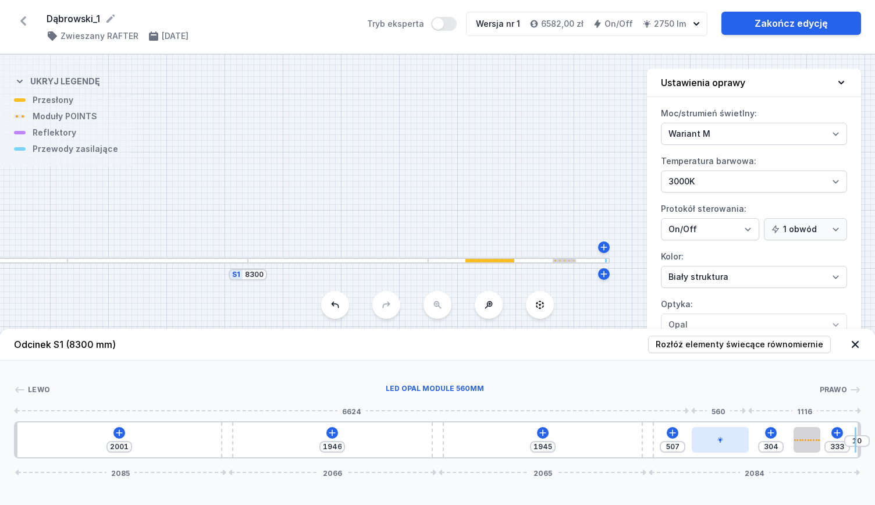
type input "293"
type input "518"
type input "282"
type input "529"
type input "276"
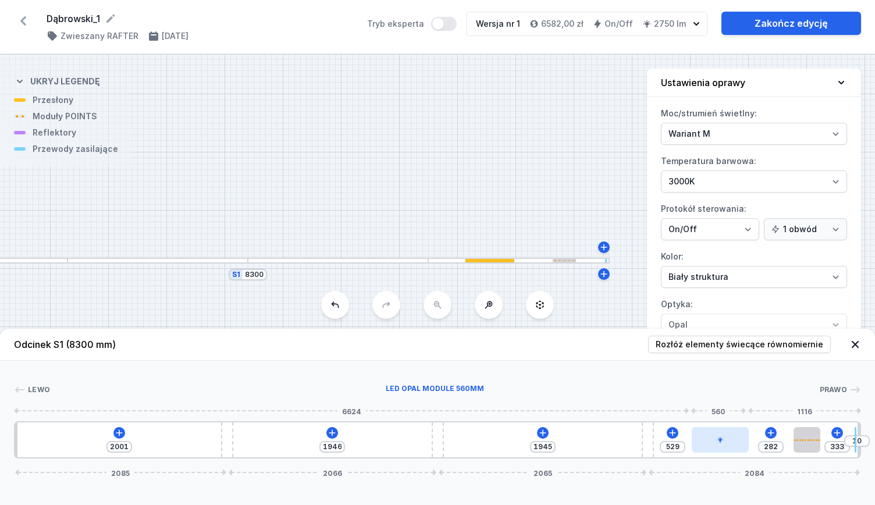
type input "535"
type input "270"
type input "541"
type input "265"
type input "546"
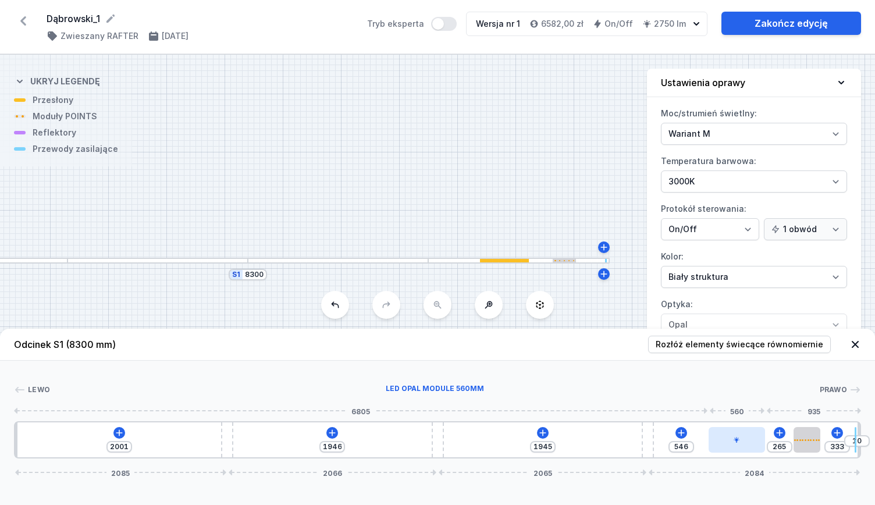
type input "259"
type input "552"
type input "321"
type input "490"
type input "395"
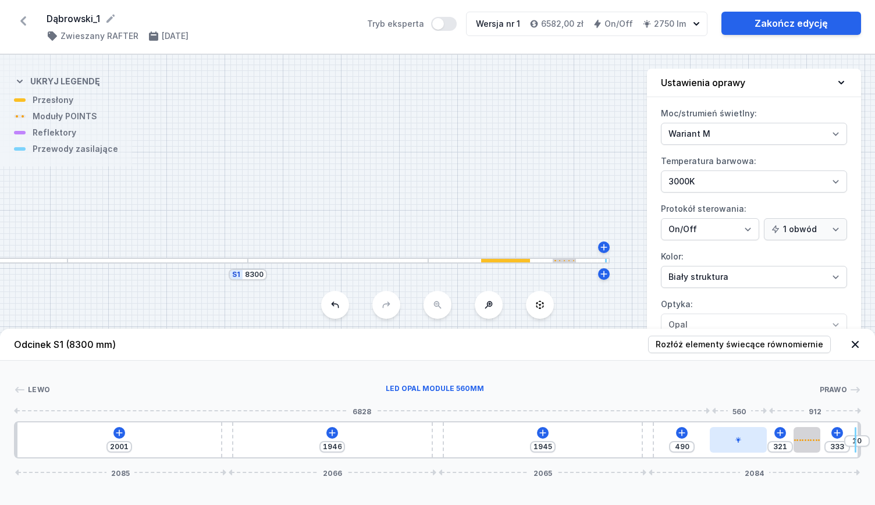
type input "416"
type input "452"
type input "359"
type input "457"
type input "354"
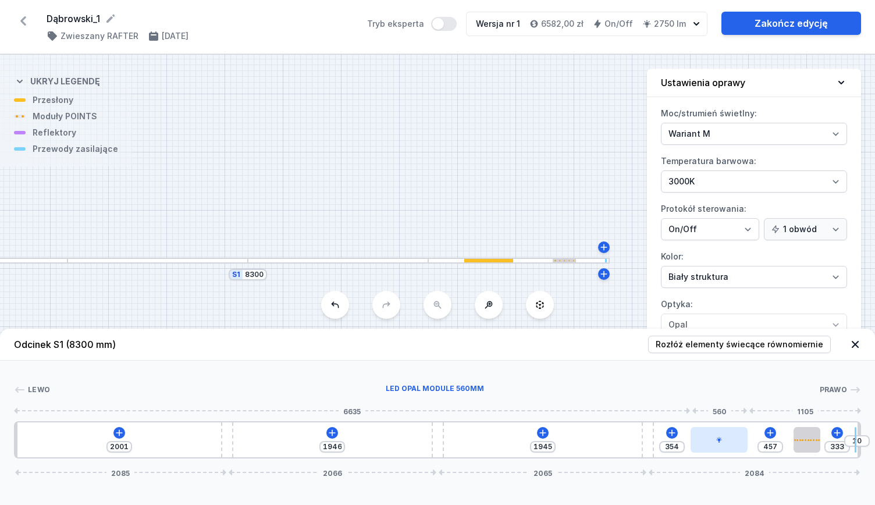
type input "463"
type input "348"
type input "469"
type input "342"
type input "474"
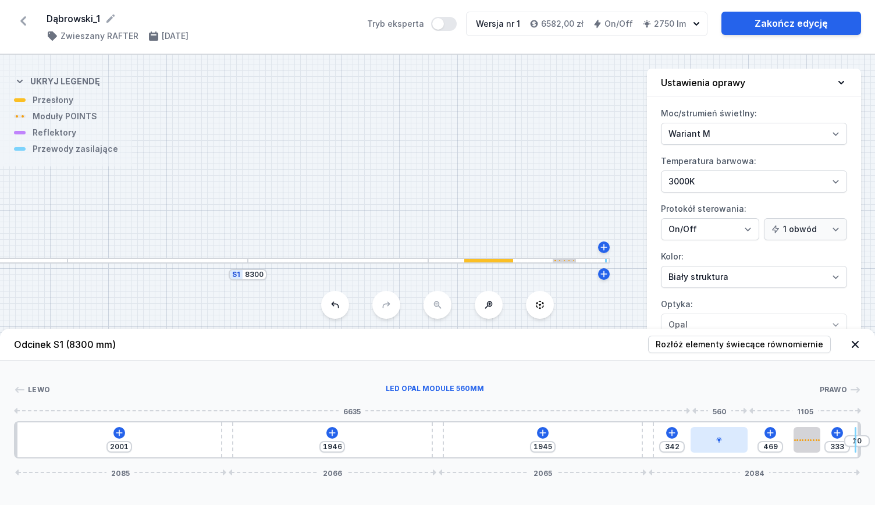
type input "337"
type input "480"
type input "331"
type input "486"
type input "325"
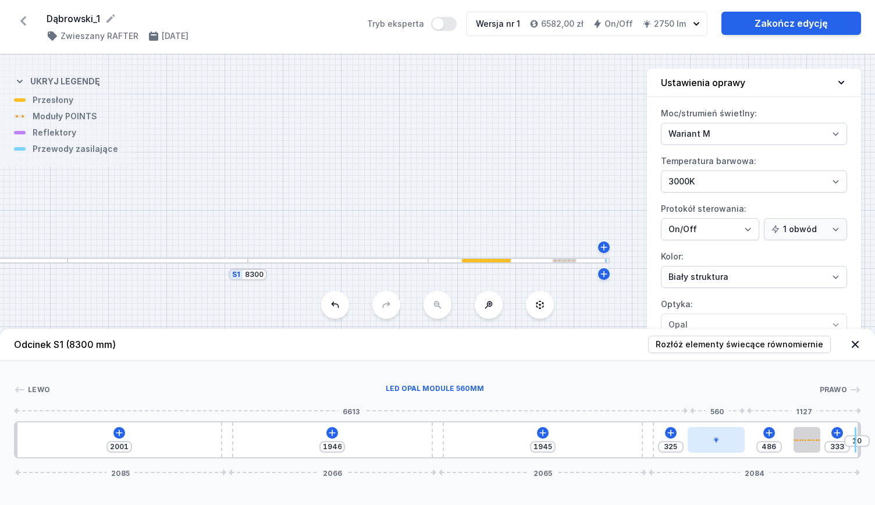
type input "497"
type input "314"
type input "509"
type input "302"
type input "520"
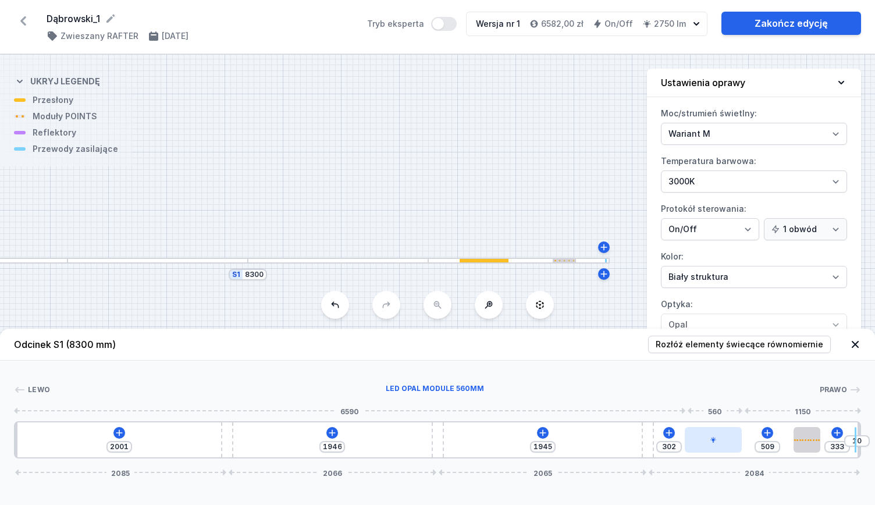
type input "291"
type input "526"
type input "285"
type input "531"
drag, startPoint x: 680, startPoint y: 444, endPoint x: 714, endPoint y: 444, distance: 33.8
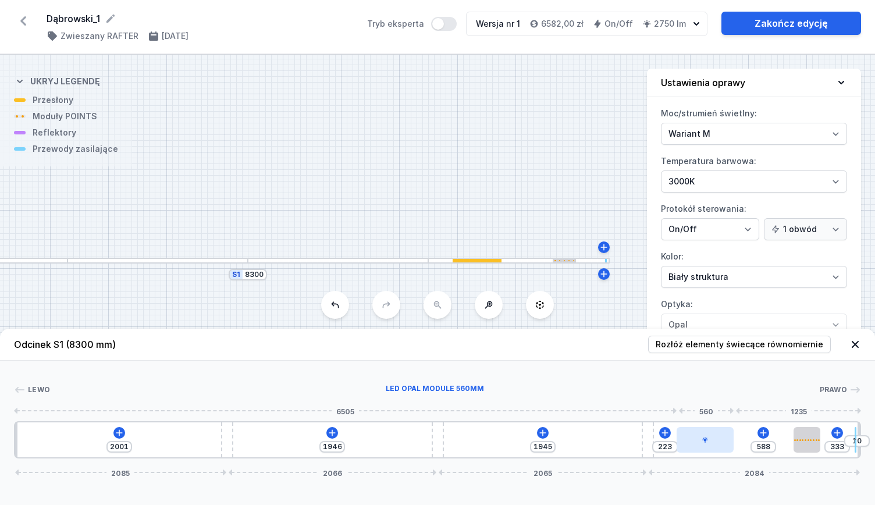
click at [714, 444] on div at bounding box center [705, 440] width 57 height 26
click at [545, 434] on icon at bounding box center [542, 432] width 9 height 9
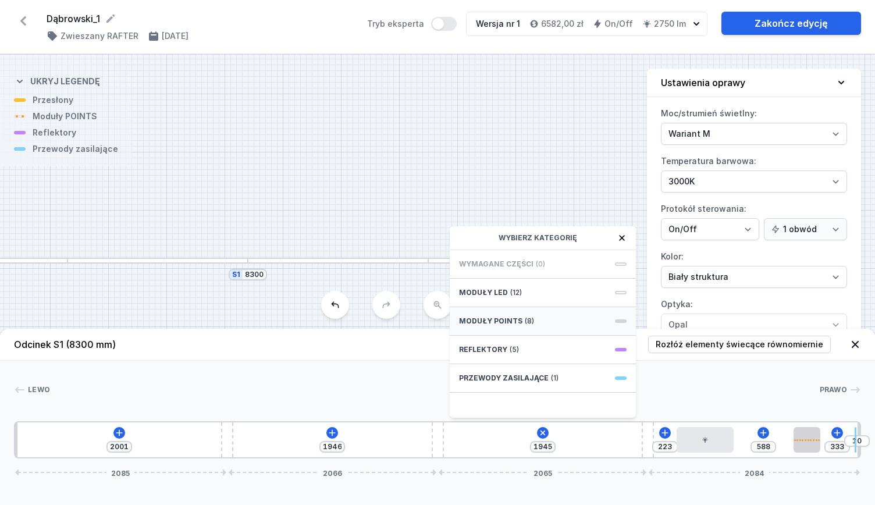
click at [549, 320] on div "Moduły POINTS (8)" at bounding box center [543, 321] width 186 height 29
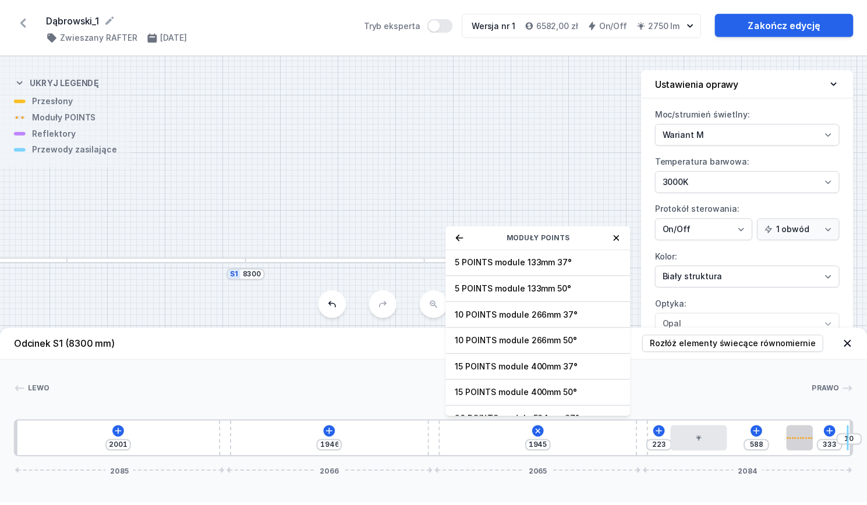
scroll to position [40, 0]
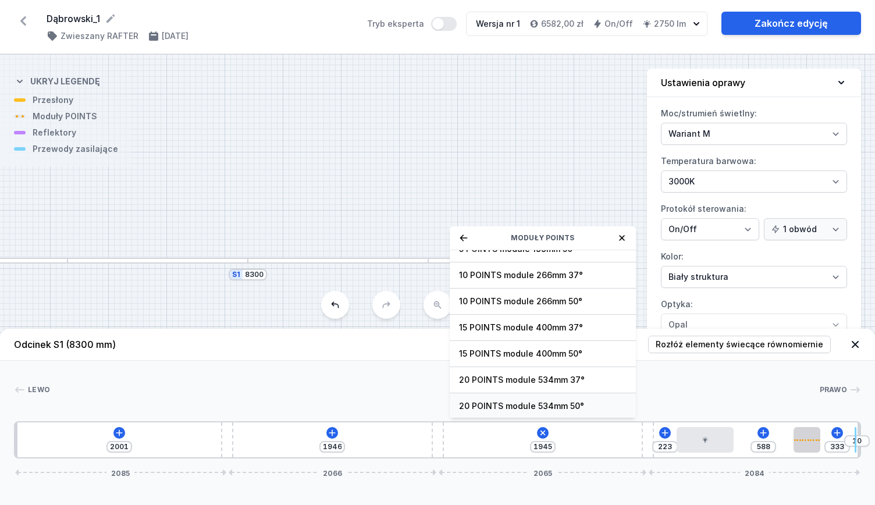
click at [550, 402] on span "20 POINTS module 534mm 50°" at bounding box center [543, 406] width 168 height 12
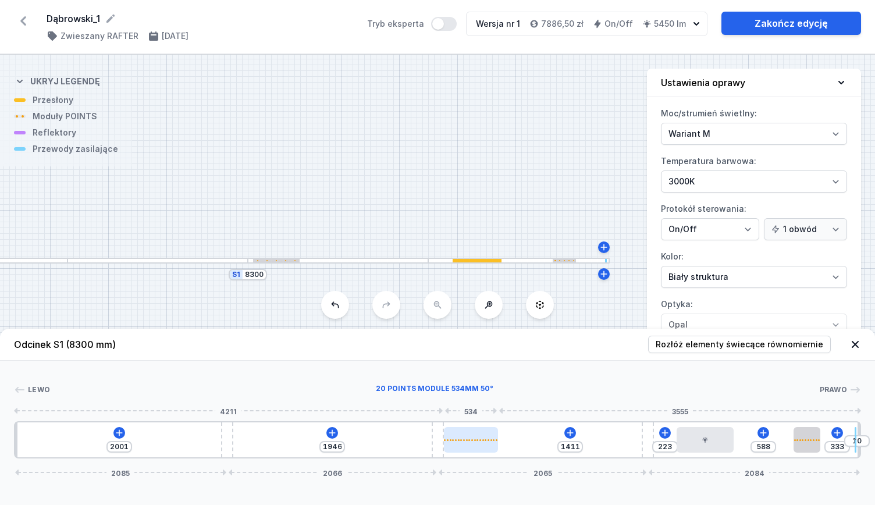
click at [477, 428] on div at bounding box center [471, 440] width 54 height 26
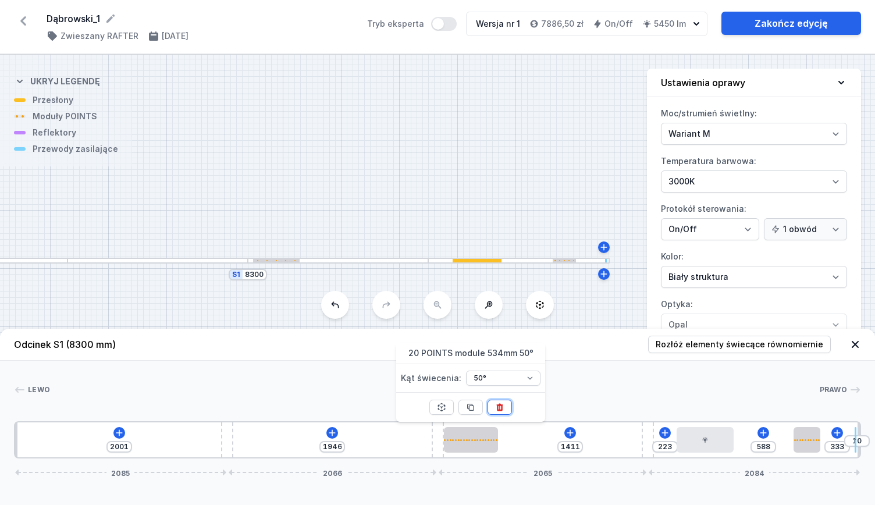
click at [499, 412] on button at bounding box center [500, 407] width 24 height 15
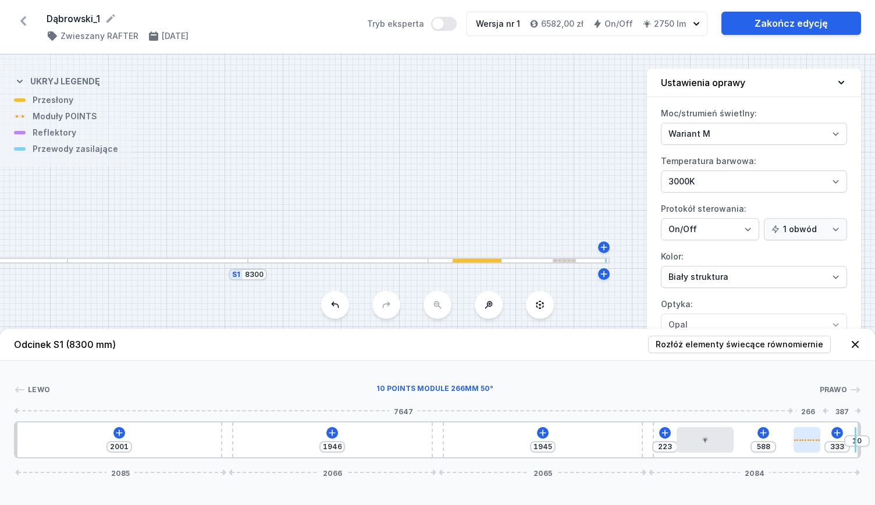
click at [809, 442] on div at bounding box center [807, 440] width 27 height 26
click at [703, 441] on icon at bounding box center [705, 440] width 7 height 7
click at [735, 409] on icon at bounding box center [734, 407] width 9 height 9
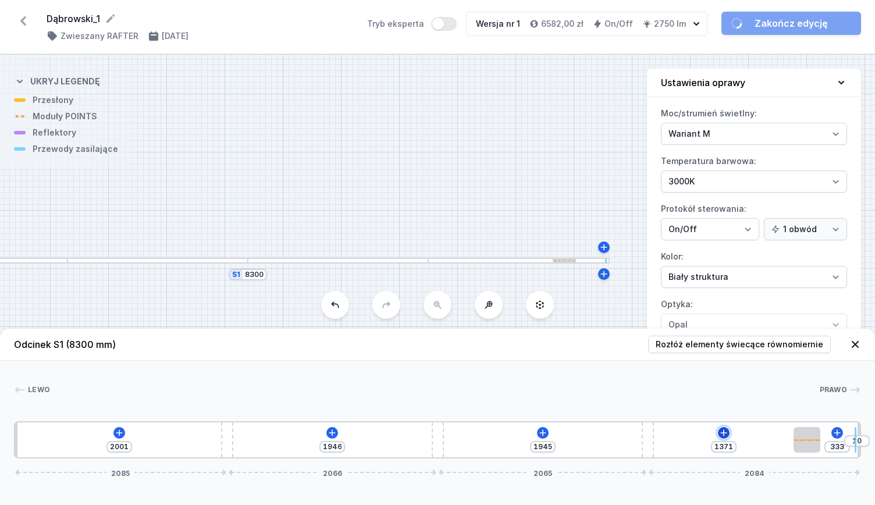
click at [721, 432] on icon at bounding box center [723, 432] width 9 height 9
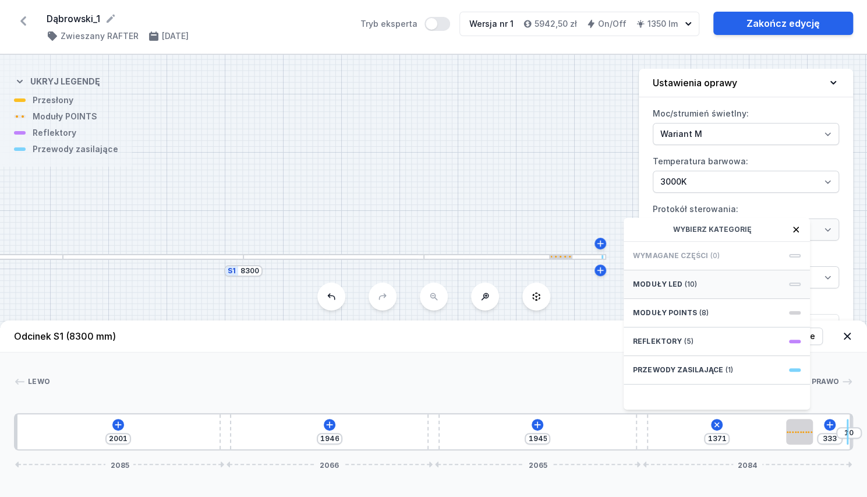
click at [688, 289] on span "(10)" at bounding box center [690, 283] width 12 height 9
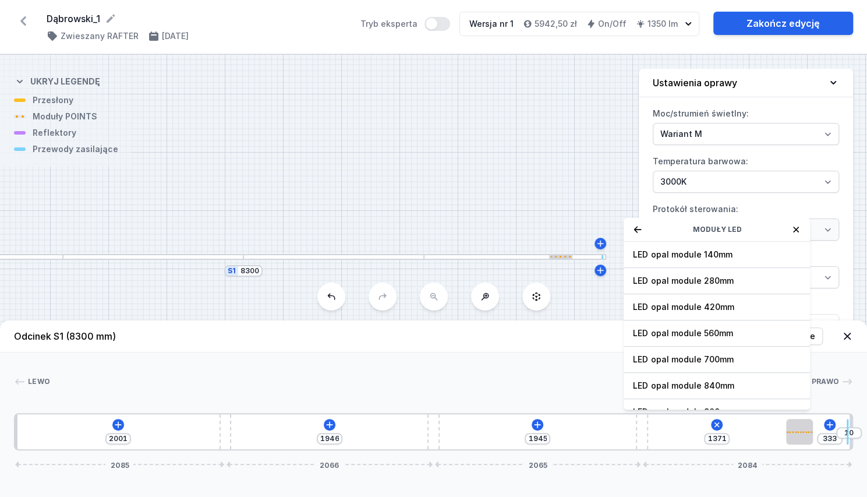
click at [688, 286] on span "LED opal module 280mm" at bounding box center [717, 281] width 168 height 12
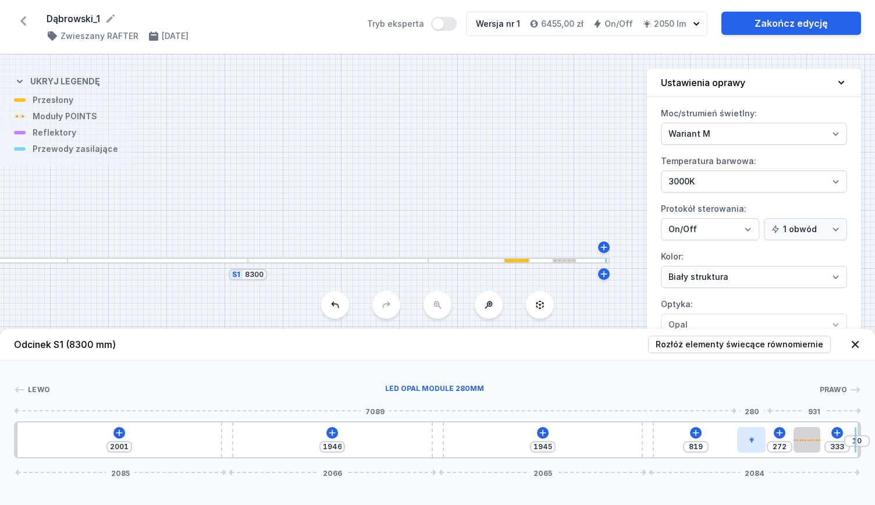
drag, startPoint x: 662, startPoint y: 445, endPoint x: 757, endPoint y: 451, distance: 95.1
click at [757, 451] on div at bounding box center [752, 440] width 29 height 26
drag, startPoint x: 813, startPoint y: 448, endPoint x: 832, endPoint y: 448, distance: 19.8
click at [832, 448] on div "2001 1946 1945 819 407 198 10 2085 2066 2065 2084" at bounding box center [438, 439] width 848 height 37
drag, startPoint x: 764, startPoint y: 442, endPoint x: 774, endPoint y: 444, distance: 10.7
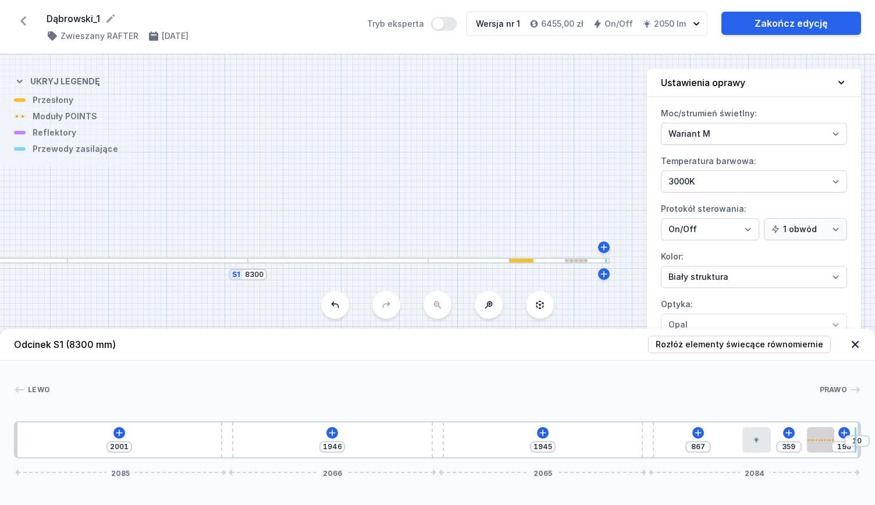
click at [774, 444] on div "2001 1946 1945 867 359 198 10 2085 2066 2065 2084" at bounding box center [438, 439] width 848 height 37
click at [720, 338] on button "Rozłóż elementy świecące równomiernie" at bounding box center [739, 344] width 183 height 17
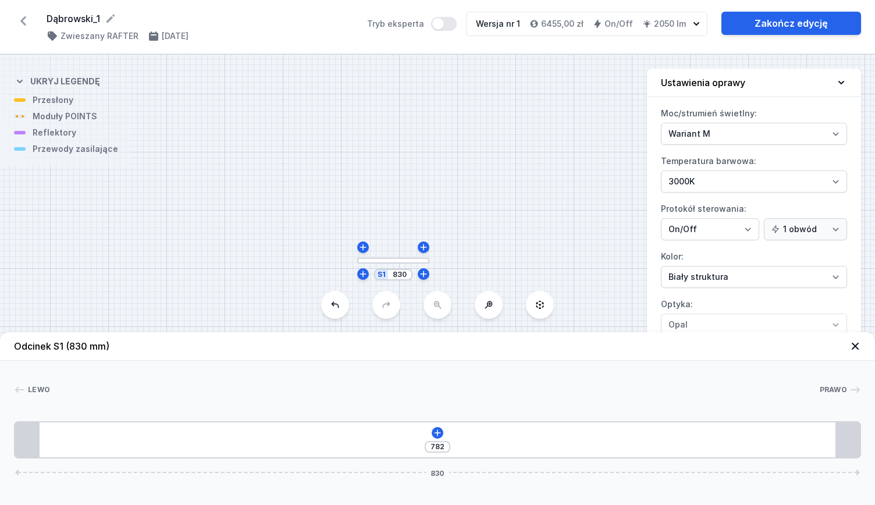
click at [416, 400] on div "[PERSON_NAME]" at bounding box center [438, 392] width 848 height 16
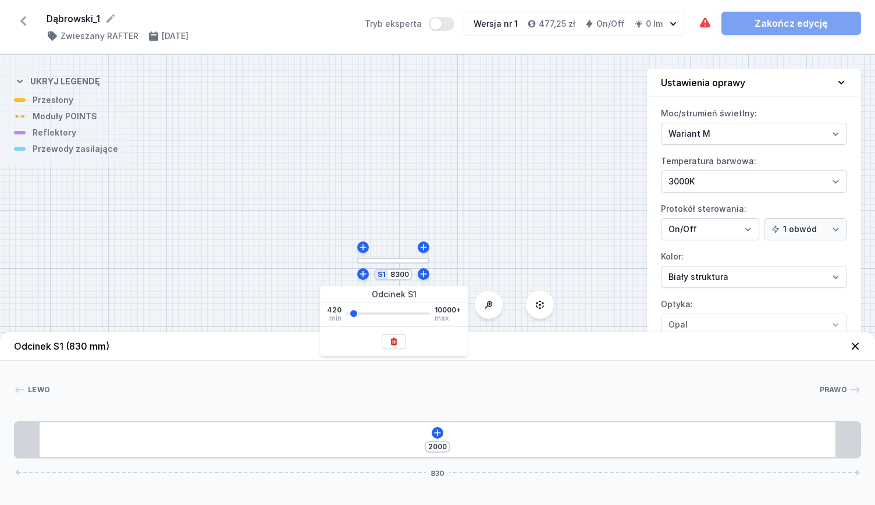
click at [561, 228] on div "S1 8300" at bounding box center [437, 280] width 875 height 451
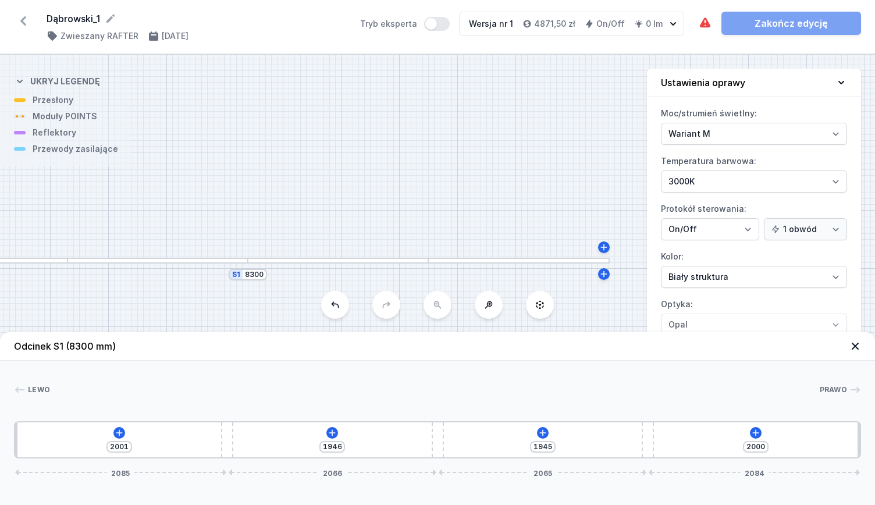
click at [385, 315] on div "S1 8300" at bounding box center [437, 280] width 875 height 451
click at [755, 433] on icon at bounding box center [756, 433] width 6 height 6
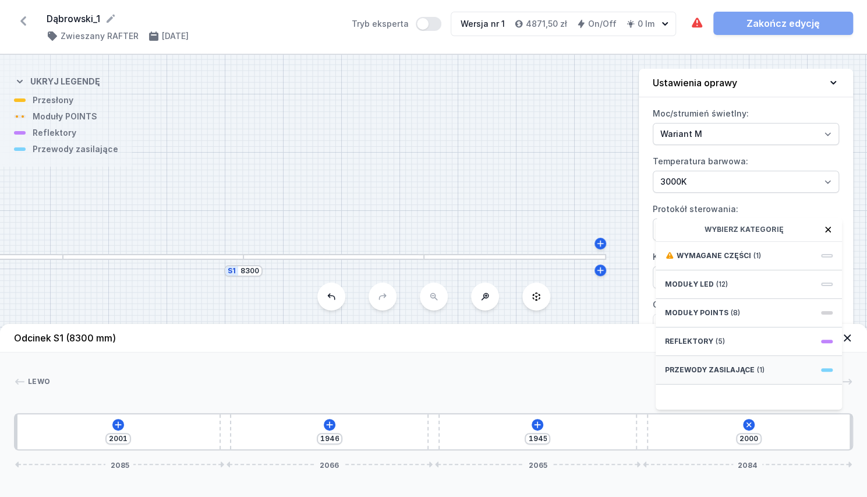
click at [689, 374] on span "Przewody zasilające" at bounding box center [710, 369] width 90 height 9
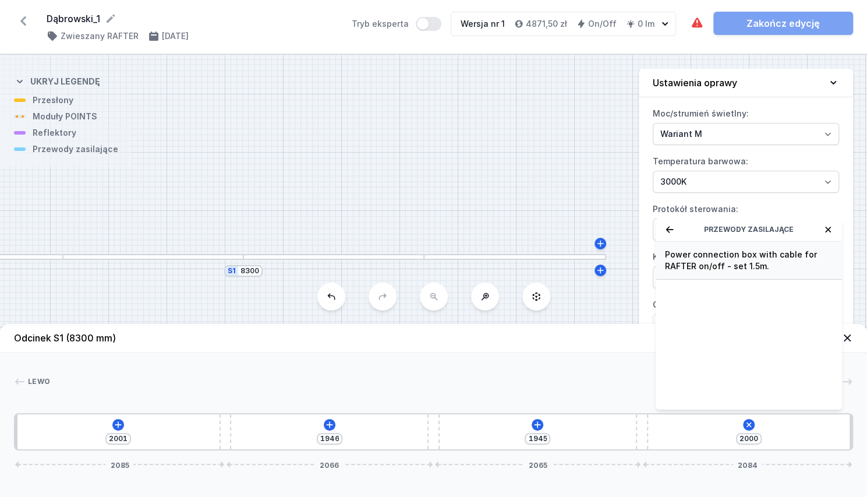
click at [702, 272] on span "Power connection box with cable for RAFTER on/off - set 1.5m." at bounding box center [749, 260] width 168 height 23
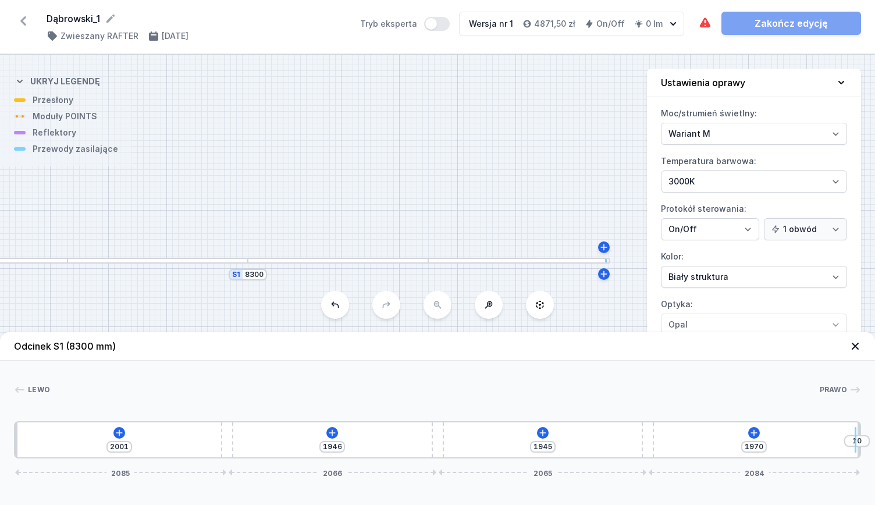
drag, startPoint x: 657, startPoint y: 445, endPoint x: 863, endPoint y: 438, distance: 206.2
click at [861, 438] on div "2001 1946 1945 1970 10 2085 2066 2065 2084" at bounding box center [438, 439] width 848 height 37
click at [754, 435] on icon at bounding box center [754, 433] width 6 height 6
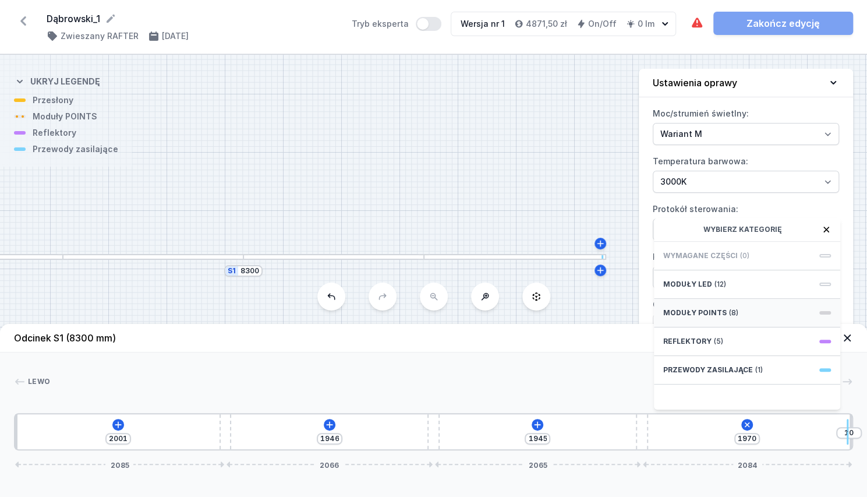
click at [729, 317] on span "(8)" at bounding box center [733, 312] width 9 height 9
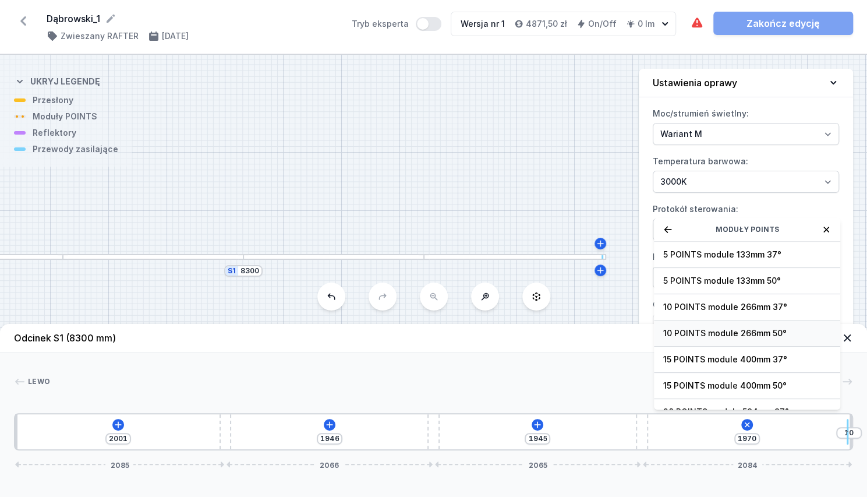
click at [719, 337] on span "10 POINTS module 266mm 50°" at bounding box center [747, 333] width 168 height 12
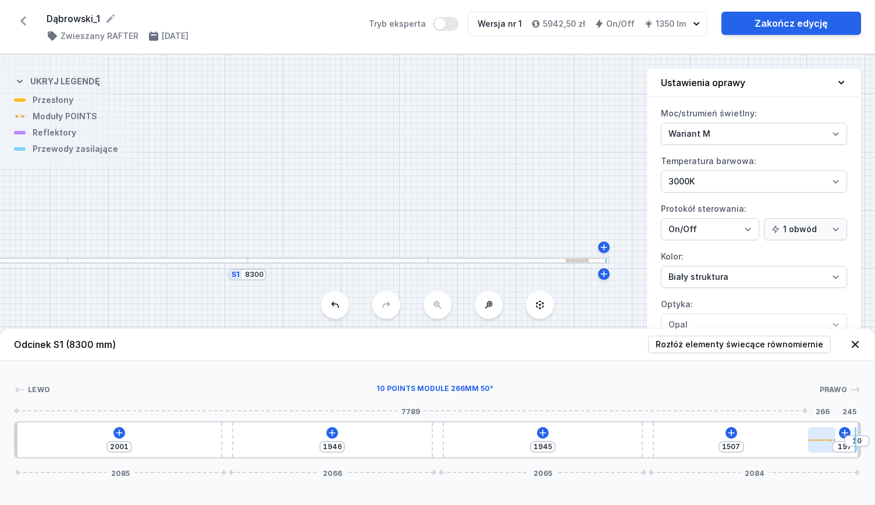
drag, startPoint x: 669, startPoint y: 438, endPoint x: 828, endPoint y: 434, distance: 158.9
click at [828, 434] on div at bounding box center [822, 440] width 27 height 26
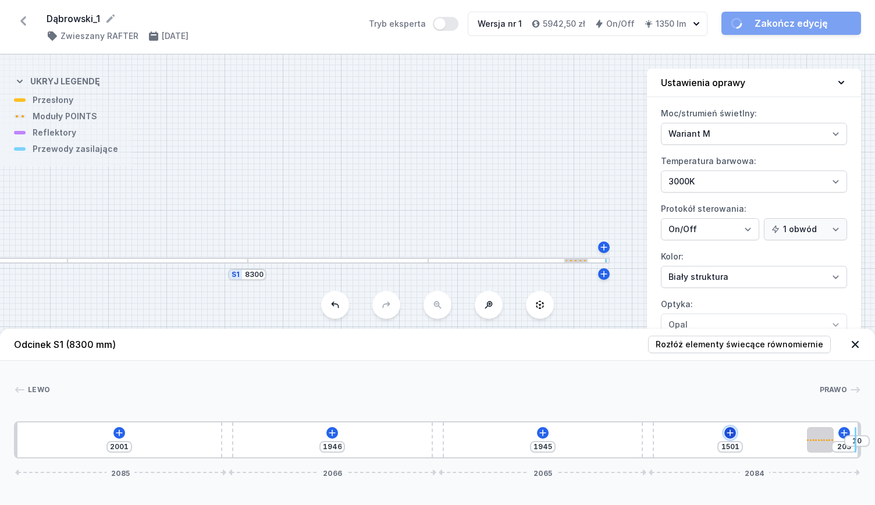
click at [728, 435] on icon at bounding box center [730, 432] width 9 height 9
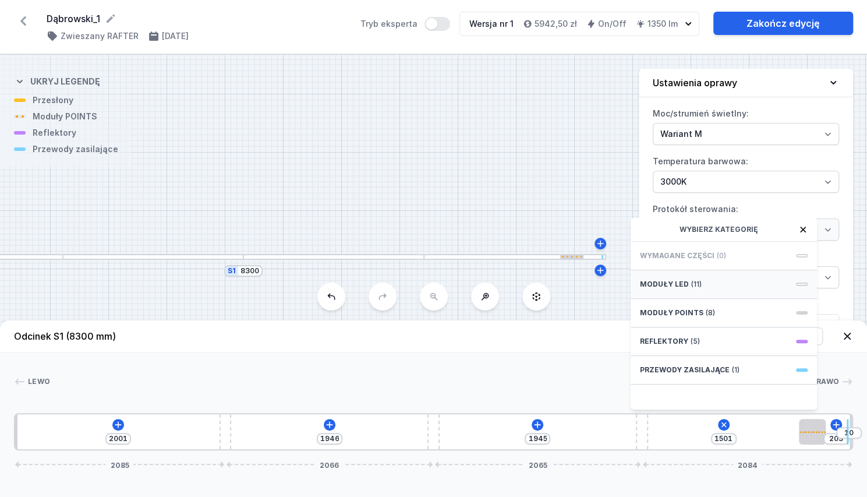
click at [698, 289] on span "(11)" at bounding box center [696, 283] width 10 height 9
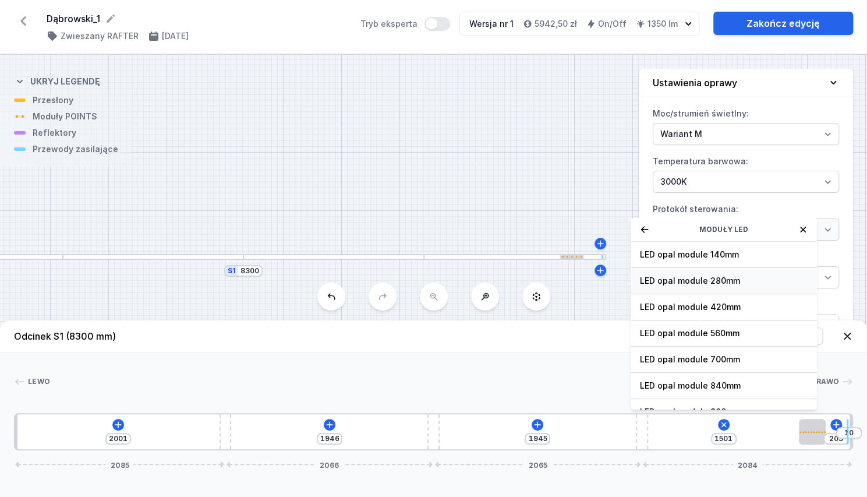
click at [706, 286] on span "LED opal module 280mm" at bounding box center [724, 281] width 168 height 12
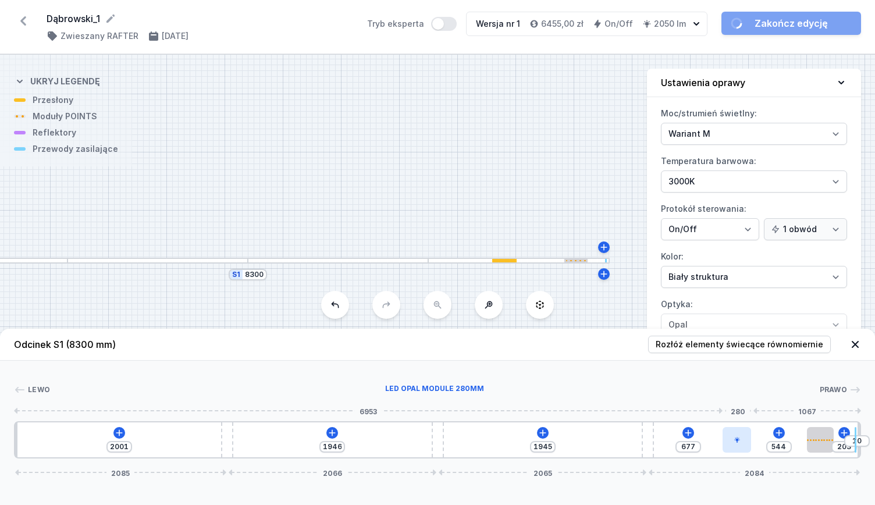
drag, startPoint x: 662, startPoint y: 445, endPoint x: 743, endPoint y: 443, distance: 80.4
click at [743, 443] on div at bounding box center [737, 440] width 29 height 26
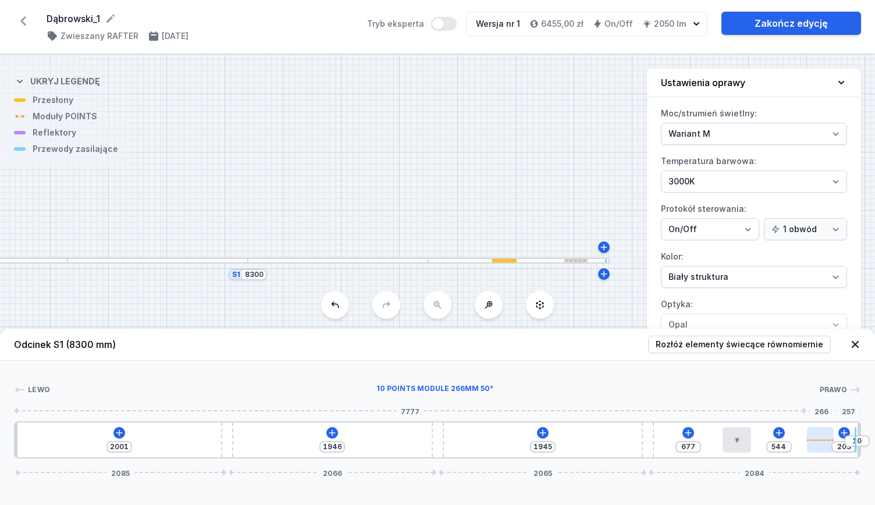
click at [826, 439] on div at bounding box center [820, 440] width 27 height 2
click at [743, 438] on div at bounding box center [737, 440] width 29 height 26
click at [820, 434] on div at bounding box center [820, 440] width 27 height 26
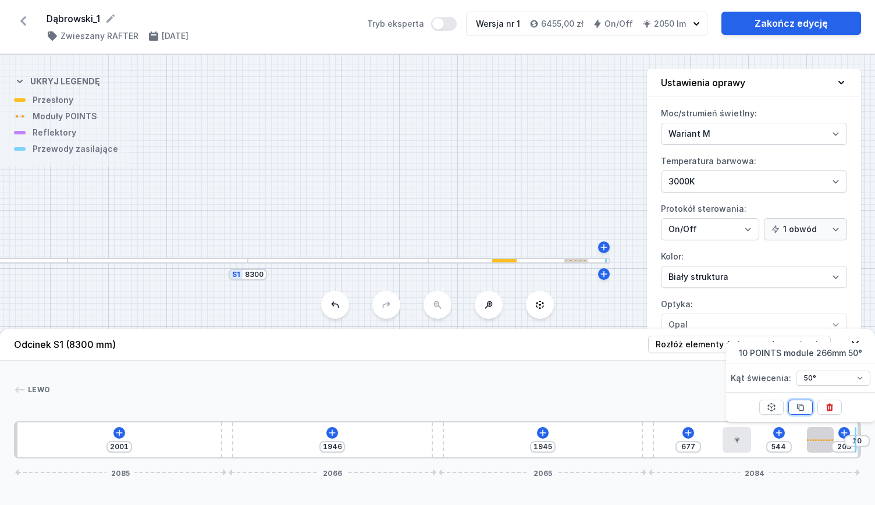
click at [792, 406] on button at bounding box center [801, 407] width 24 height 15
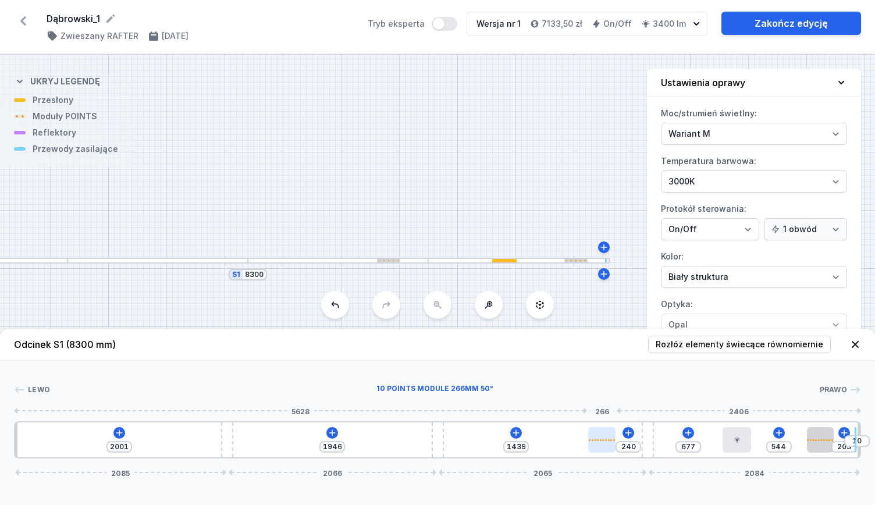
drag, startPoint x: 787, startPoint y: 438, endPoint x: 602, endPoint y: 439, distance: 185.1
click at [602, 439] on div at bounding box center [601, 440] width 27 height 26
click at [742, 443] on div at bounding box center [737, 440] width 29 height 26
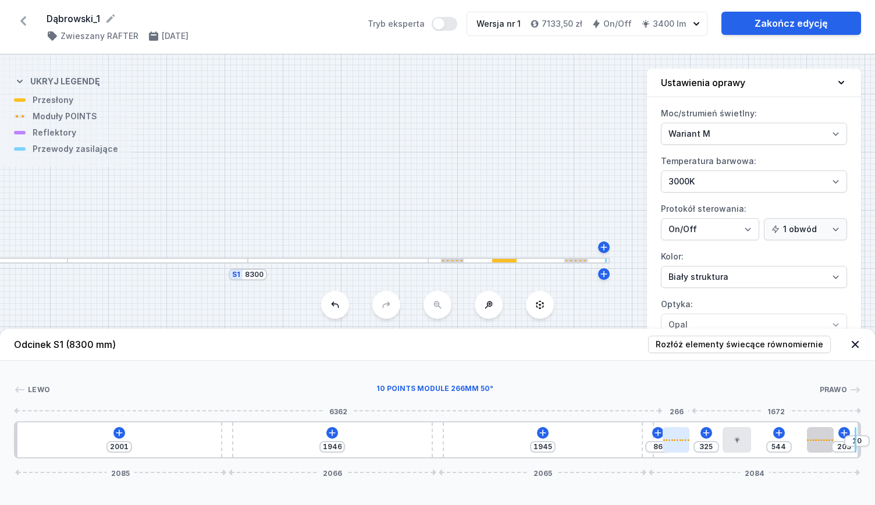
drag, startPoint x: 604, startPoint y: 444, endPoint x: 682, endPoint y: 449, distance: 77.6
drag, startPoint x: 735, startPoint y: 444, endPoint x: 756, endPoint y: 444, distance: 21.0
click at [756, 444] on div at bounding box center [753, 440] width 29 height 26
click at [758, 438] on div at bounding box center [753, 440] width 29 height 26
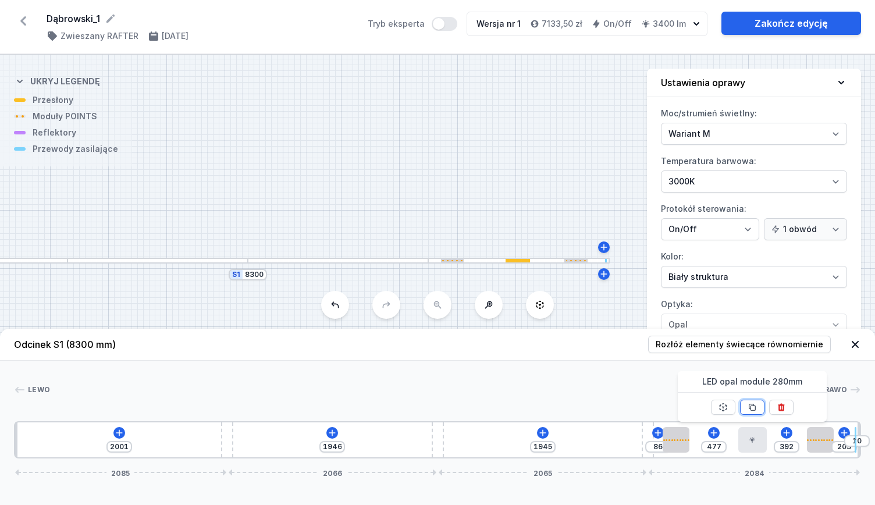
click at [749, 408] on icon at bounding box center [752, 407] width 9 height 9
drag, startPoint x: 782, startPoint y: 442, endPoint x: 618, endPoint y: 455, distance: 164.1
click at [618, 455] on div "2001 1946 1524 141 86 477 392 203 10 2085 2066 2065 2084" at bounding box center [438, 439] width 848 height 37
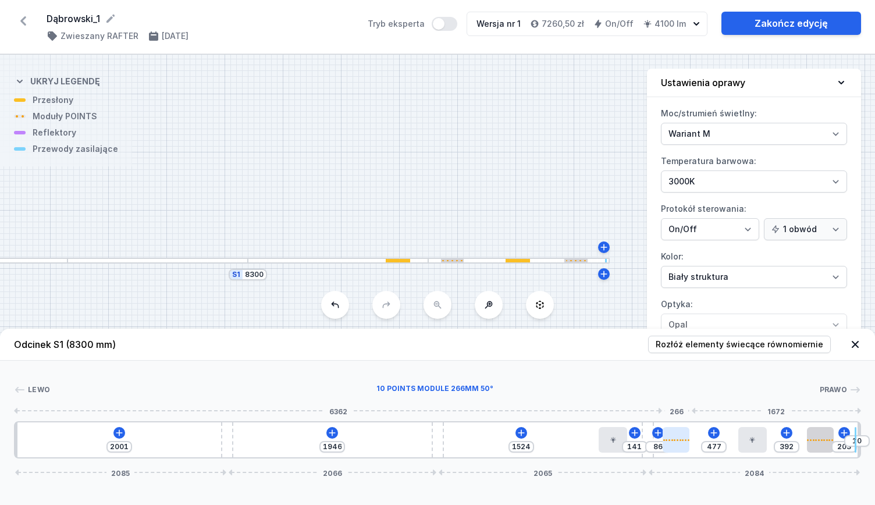
click at [679, 443] on div at bounding box center [676, 440] width 27 height 26
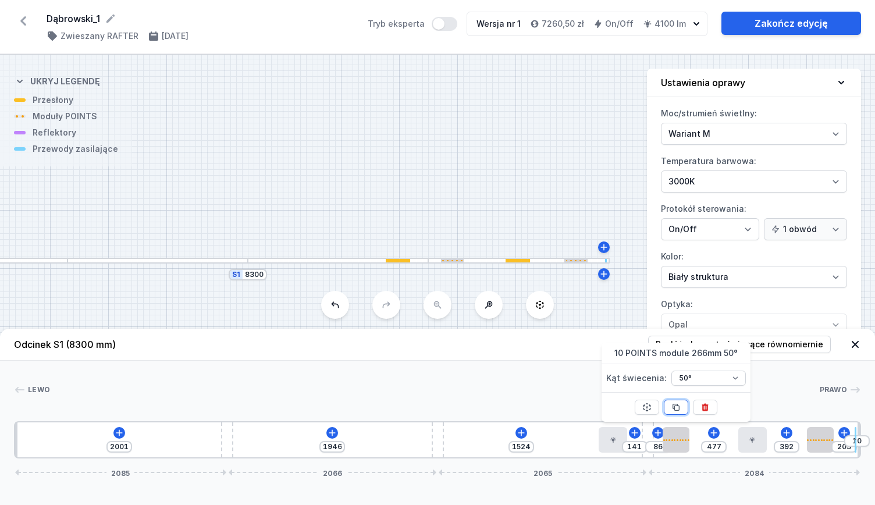
click at [683, 410] on button at bounding box center [676, 407] width 24 height 15
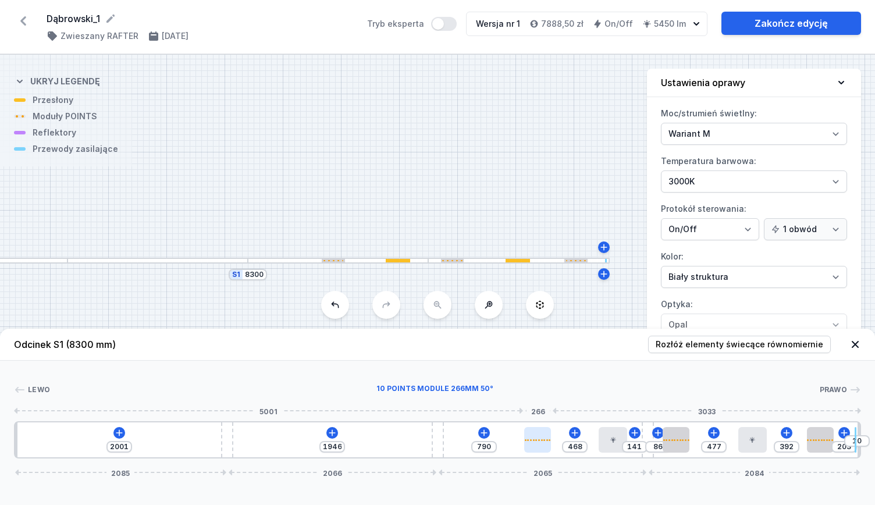
drag, startPoint x: 702, startPoint y: 441, endPoint x: 540, endPoint y: 449, distance: 162.0
click at [540, 449] on div at bounding box center [537, 440] width 27 height 26
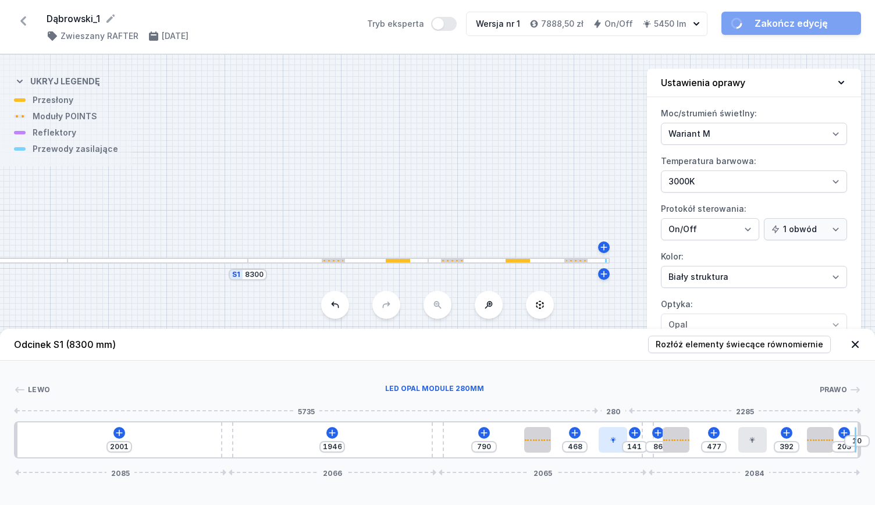
click at [614, 449] on div at bounding box center [613, 440] width 29 height 26
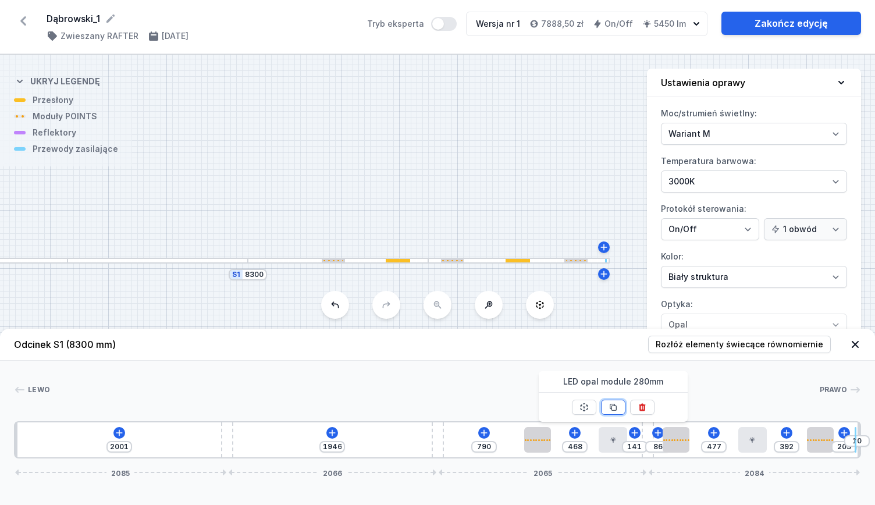
click at [612, 405] on icon at bounding box center [613, 408] width 6 height 6
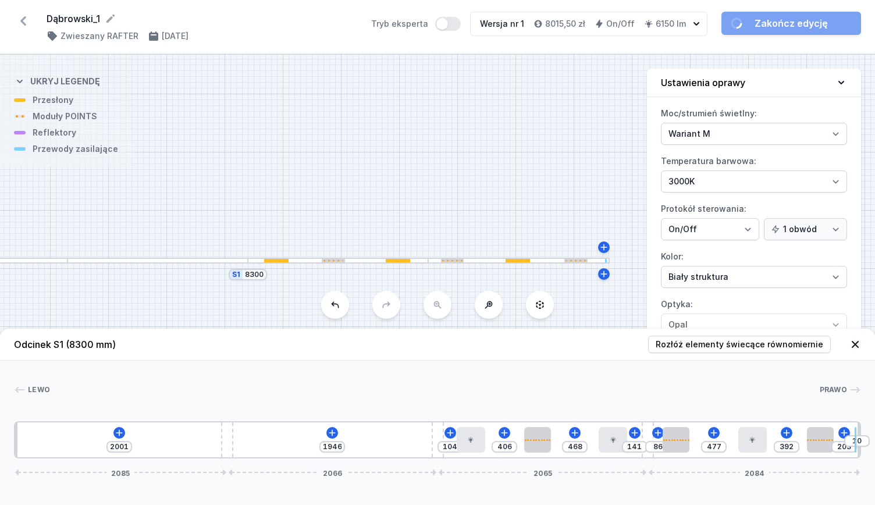
drag, startPoint x: 704, startPoint y: 442, endPoint x: 471, endPoint y: 460, distance: 233.0
click at [471, 460] on div "Odcinek S1 (8300 mm) Rozłóż elementy świecące równomiernie Lewo Prawo 1 2 2 3 4…" at bounding box center [437, 417] width 875 height 176
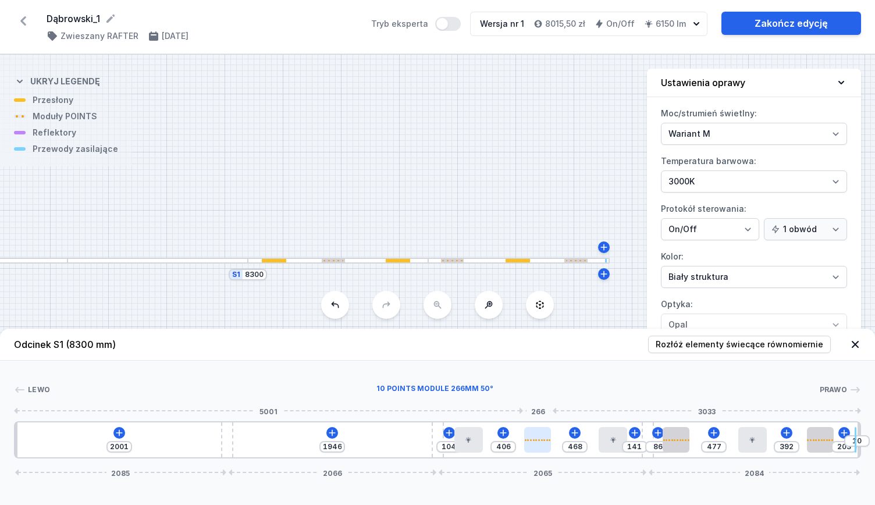
click at [543, 443] on div at bounding box center [537, 440] width 27 height 26
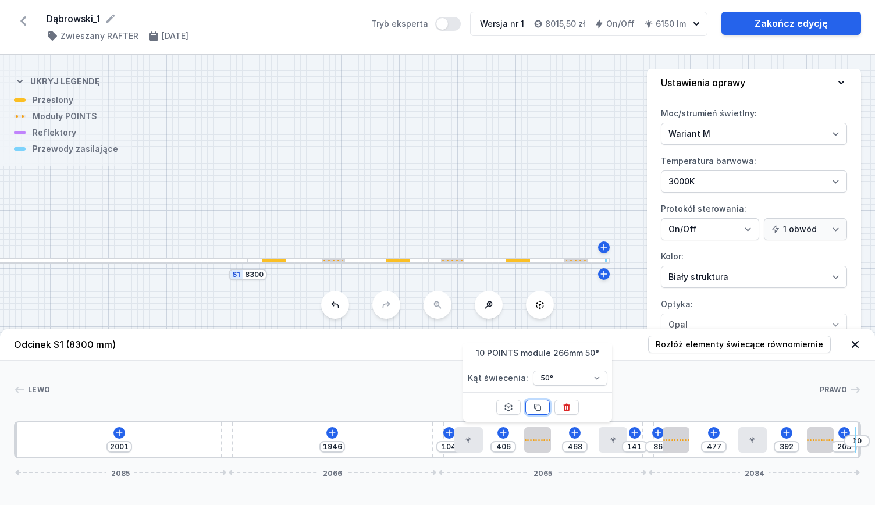
click at [536, 405] on icon at bounding box center [537, 407] width 9 height 9
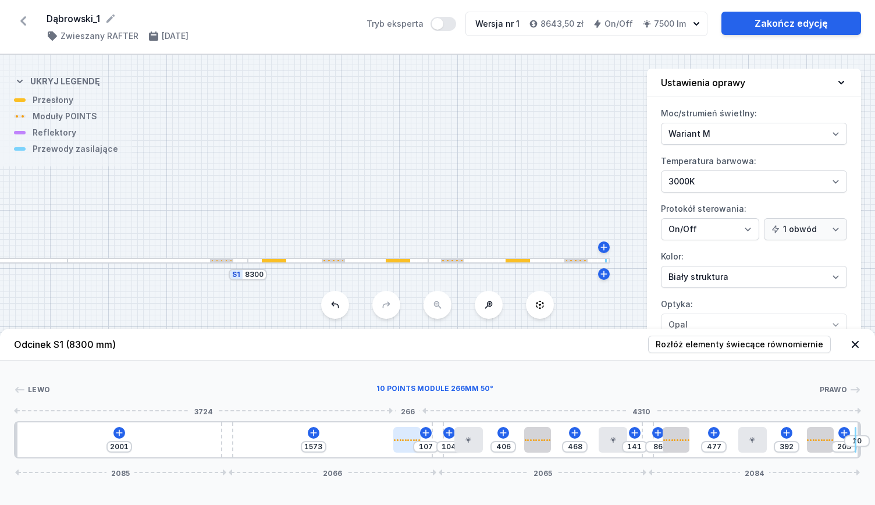
drag, startPoint x: 559, startPoint y: 438, endPoint x: 404, endPoint y: 448, distance: 155.1
click at [404, 448] on div at bounding box center [406, 440] width 27 height 26
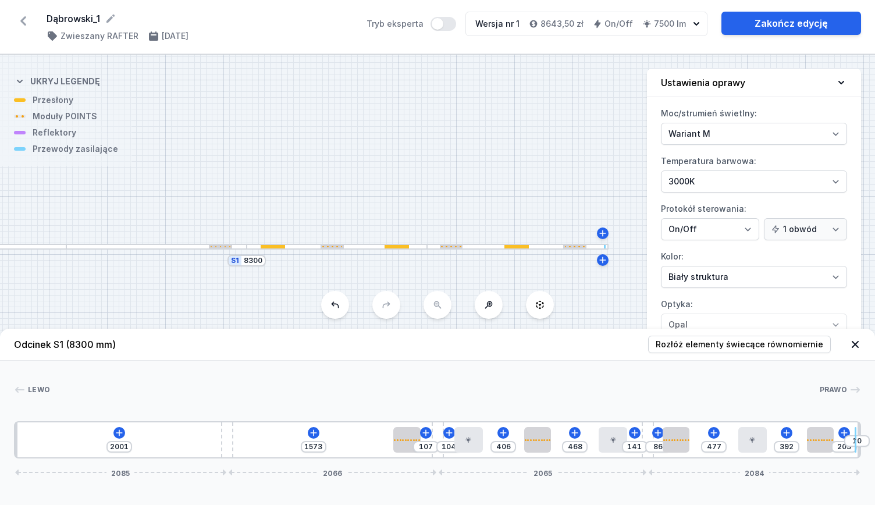
drag, startPoint x: 397, startPoint y: 207, endPoint x: 396, endPoint y: 193, distance: 14.0
click at [396, 193] on div "S1 8300" at bounding box center [437, 280] width 875 height 451
click at [453, 246] on div at bounding box center [451, 246] width 23 height 3
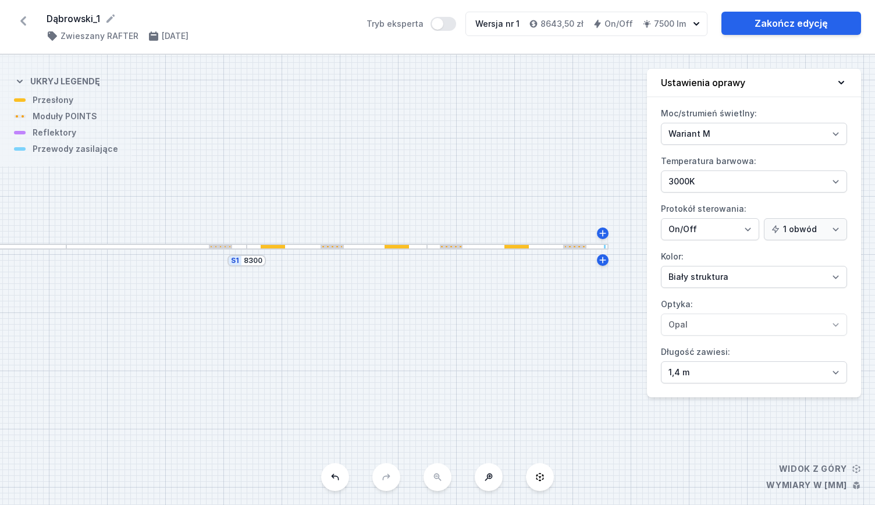
click at [453, 246] on div at bounding box center [451, 246] width 23 height 3
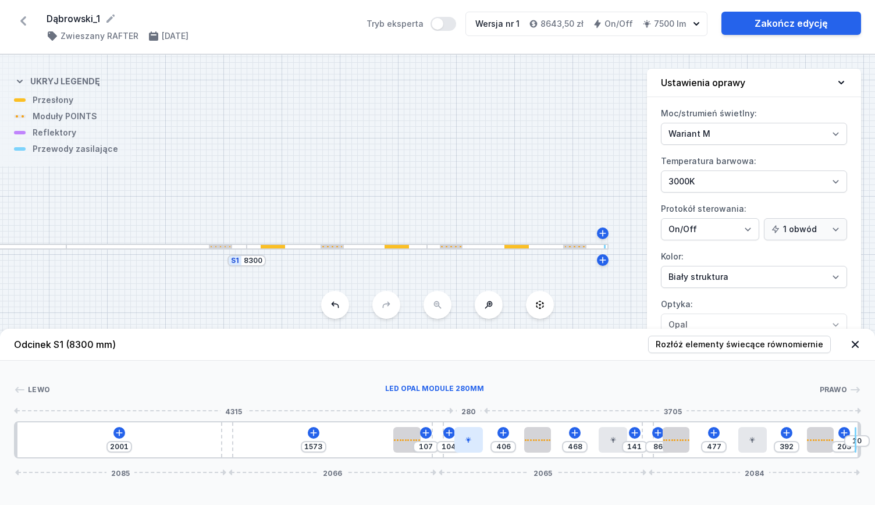
click at [468, 445] on div at bounding box center [469, 440] width 29 height 26
click at [466, 408] on icon at bounding box center [468, 407] width 9 height 9
drag, startPoint x: 361, startPoint y: 449, endPoint x: 350, endPoint y: 449, distance: 11.1
click at [350, 449] on div at bounding box center [353, 440] width 29 height 26
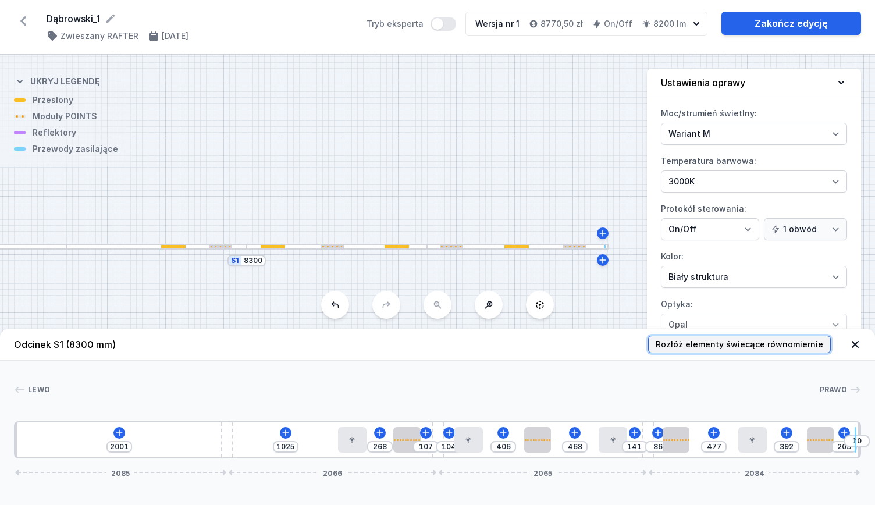
click at [738, 344] on span "Rozłóż elementy świecące równomiernie" at bounding box center [740, 345] width 168 height 12
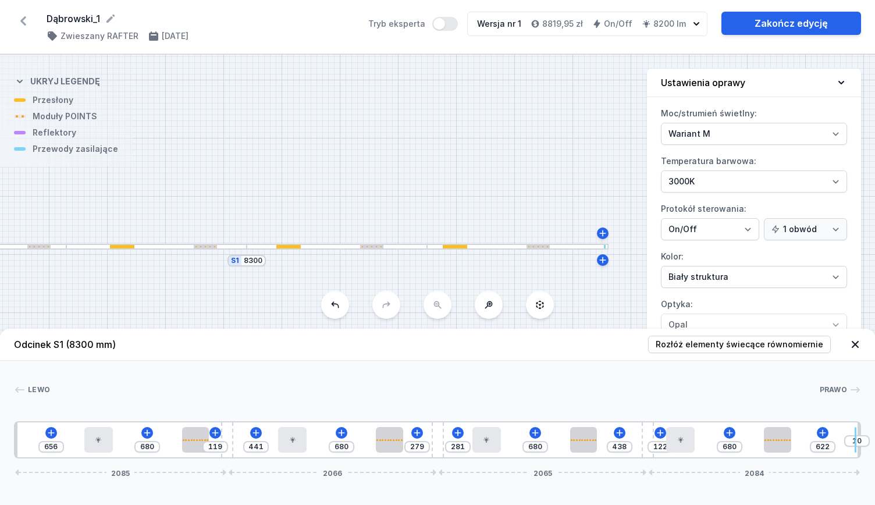
click at [348, 140] on div "S1 8300" at bounding box center [437, 280] width 875 height 451
click at [508, 169] on div "S1 8300" at bounding box center [437, 280] width 875 height 451
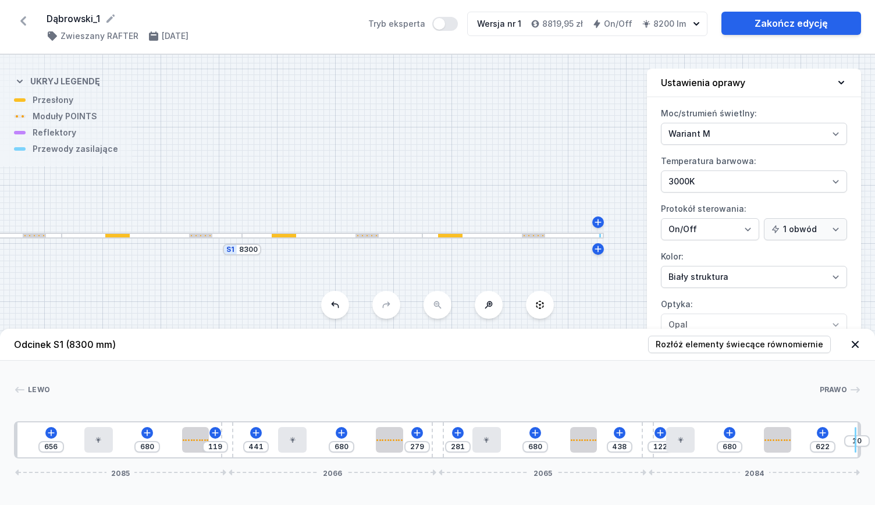
drag, startPoint x: 382, startPoint y: 210, endPoint x: 378, endPoint y: 198, distance: 12.0
click at [378, 198] on div "S1 8300" at bounding box center [437, 280] width 875 height 451
click at [699, 24] on icon "button" at bounding box center [697, 23] width 6 height 3
click at [765, 19] on link "Zakończ edycję" at bounding box center [792, 23] width 140 height 23
